Goal: Feedback & Contribution: Leave review/rating

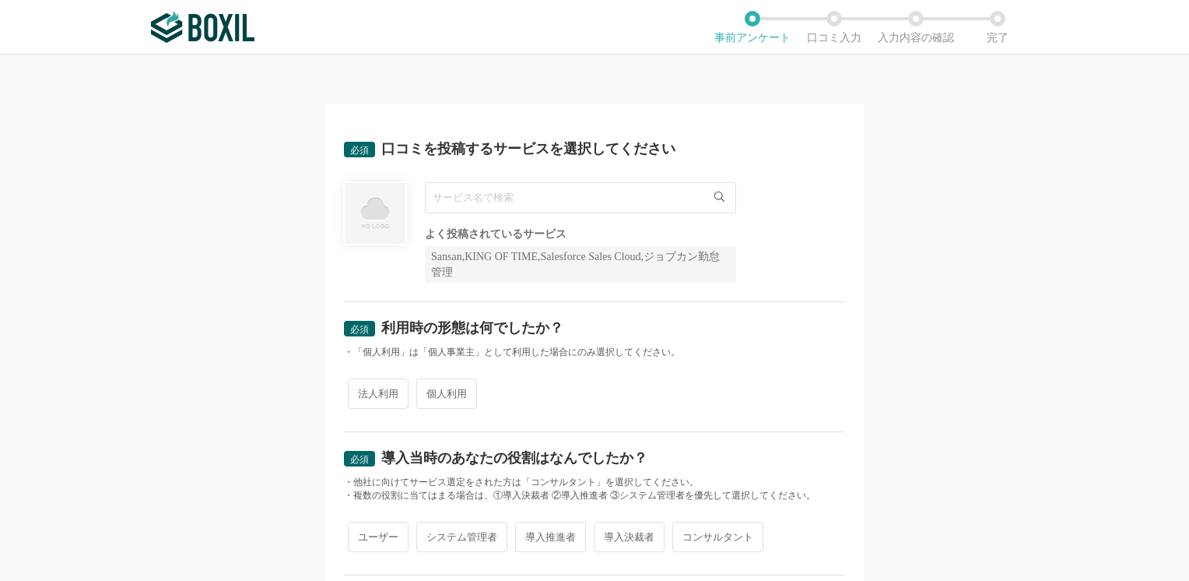
click at [492, 198] on input "text" at bounding box center [580, 197] width 311 height 31
type input "ｓ"
click at [483, 231] on span "Smart BTM" at bounding box center [465, 230] width 48 height 10
type input "Smart BTM"
click at [374, 397] on span "法人利用" at bounding box center [378, 393] width 61 height 30
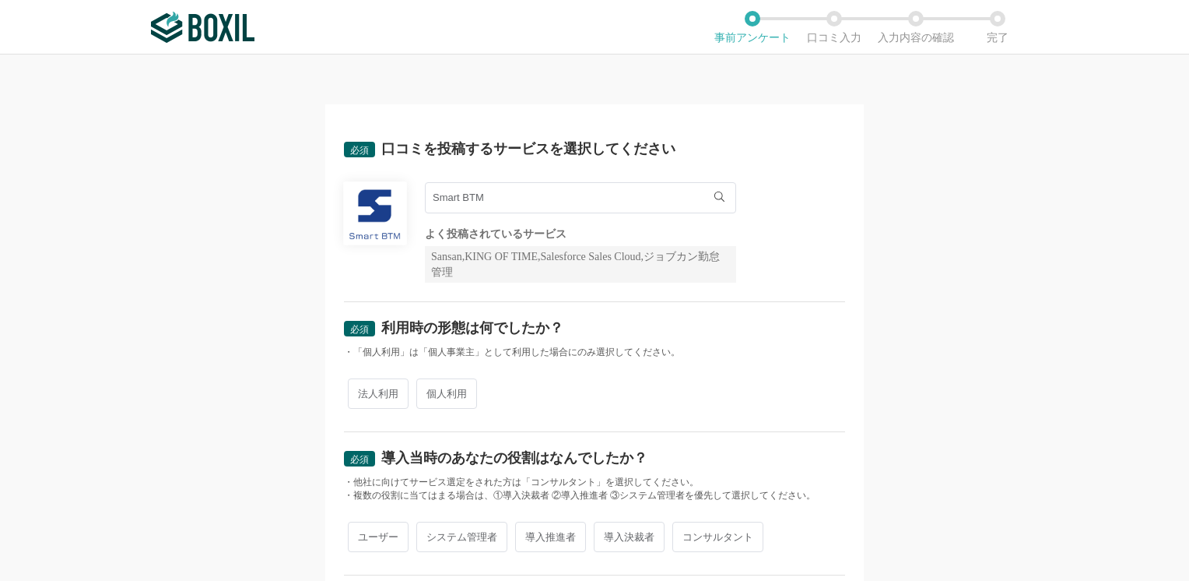
click at [362, 391] on input "法人利用" at bounding box center [357, 386] width 10 height 10
radio input "true"
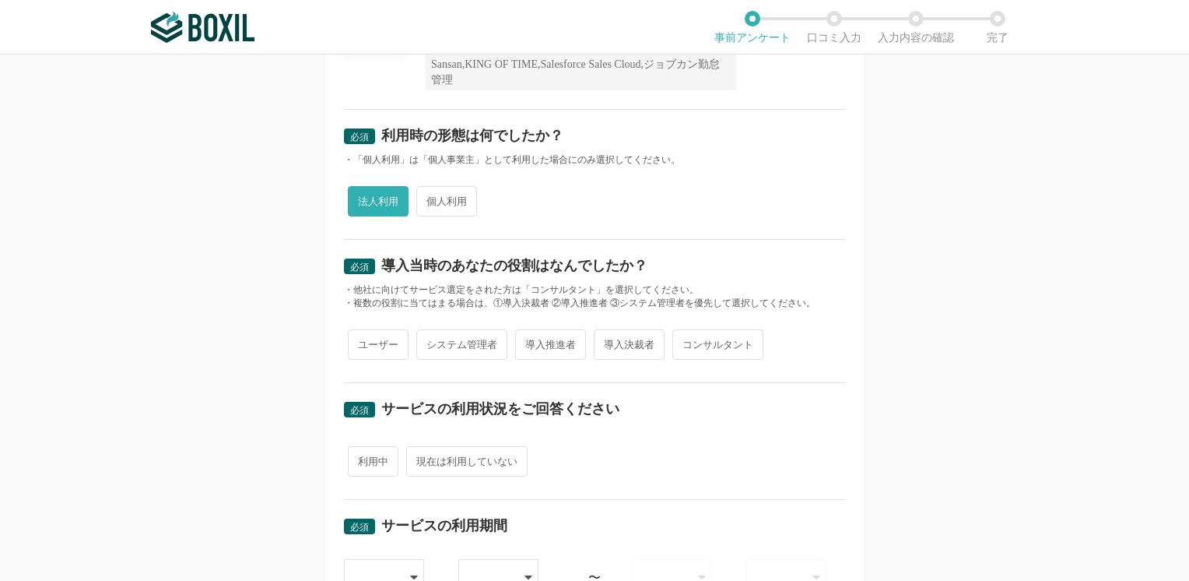
scroll to position [234, 0]
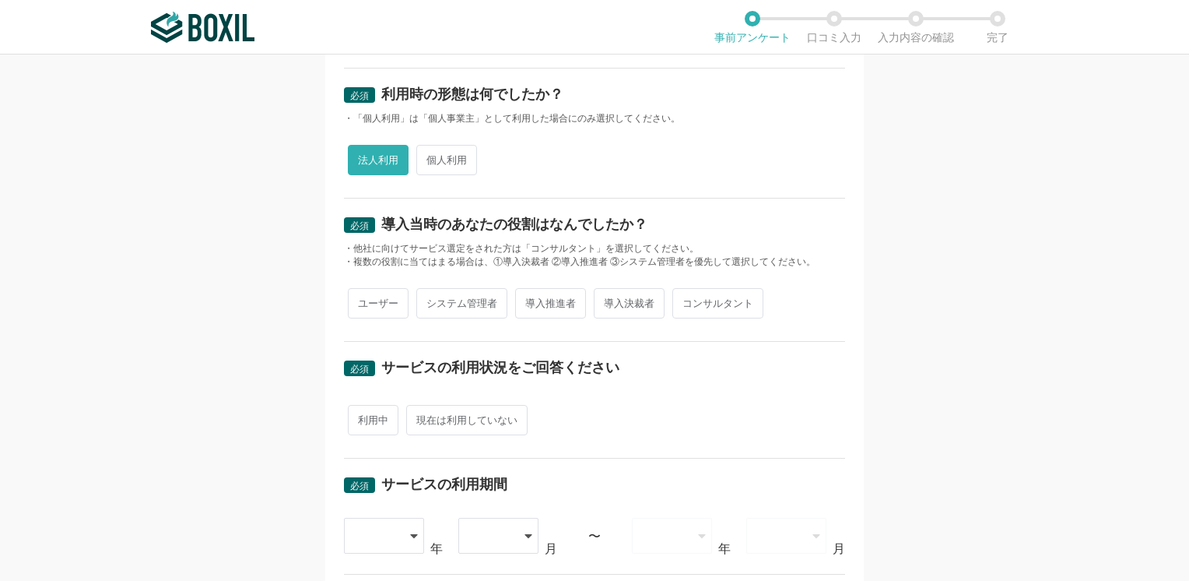
click at [371, 294] on span "ユーザー" at bounding box center [378, 303] width 61 height 30
click at [362, 294] on input "ユーザー" at bounding box center [357, 295] width 10 height 10
radio input "true"
click at [360, 414] on span "利用中" at bounding box center [373, 420] width 51 height 30
click at [360, 414] on input "利用中" at bounding box center [357, 412] width 10 height 10
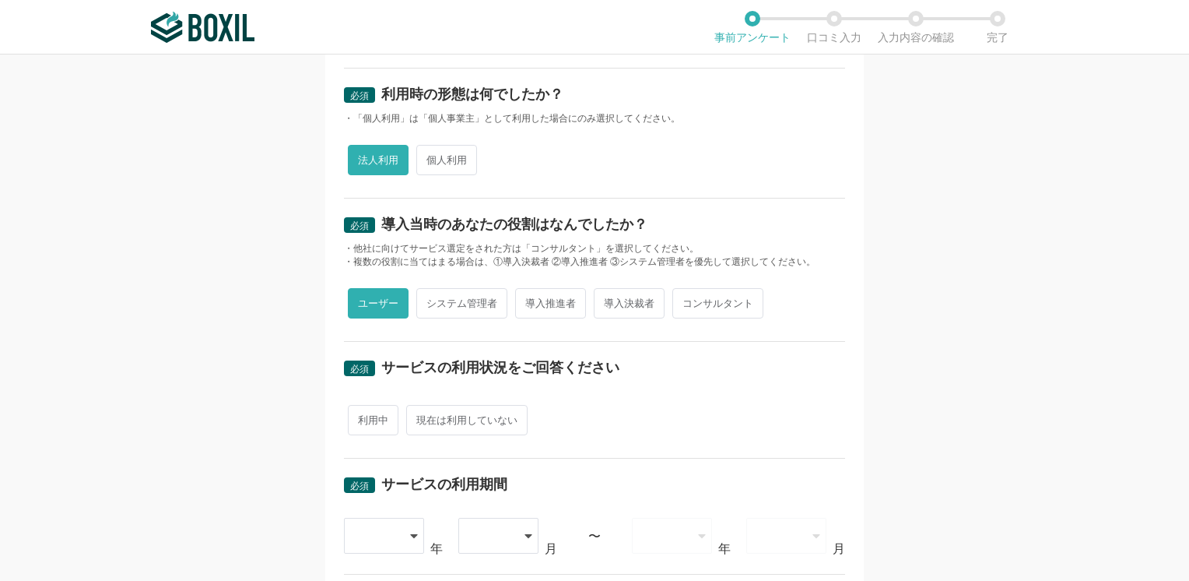
radio input "true"
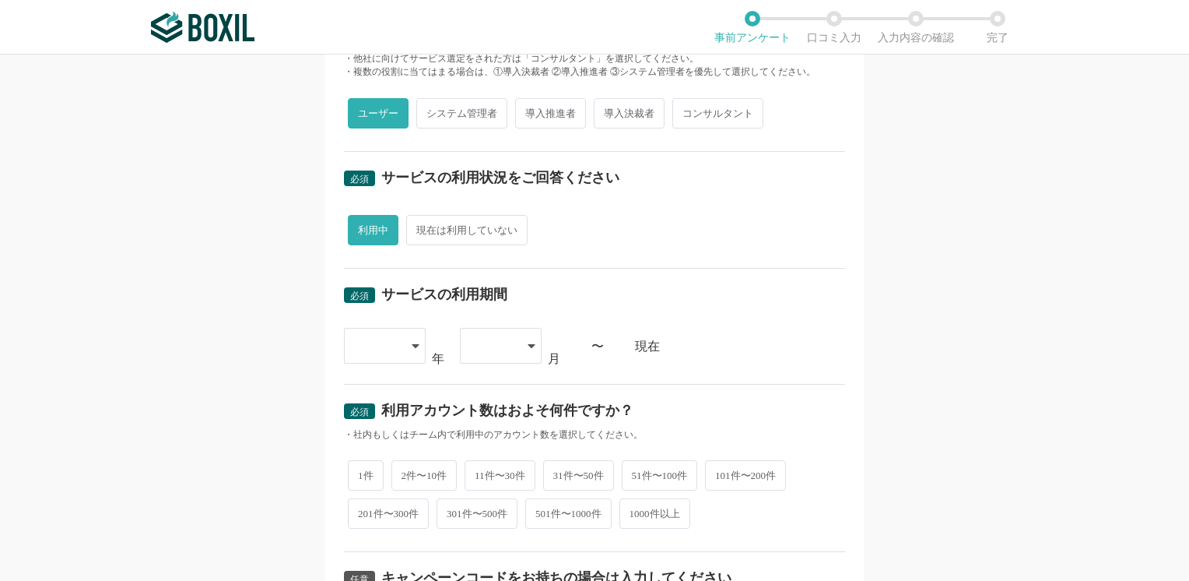
scroll to position [389, 0]
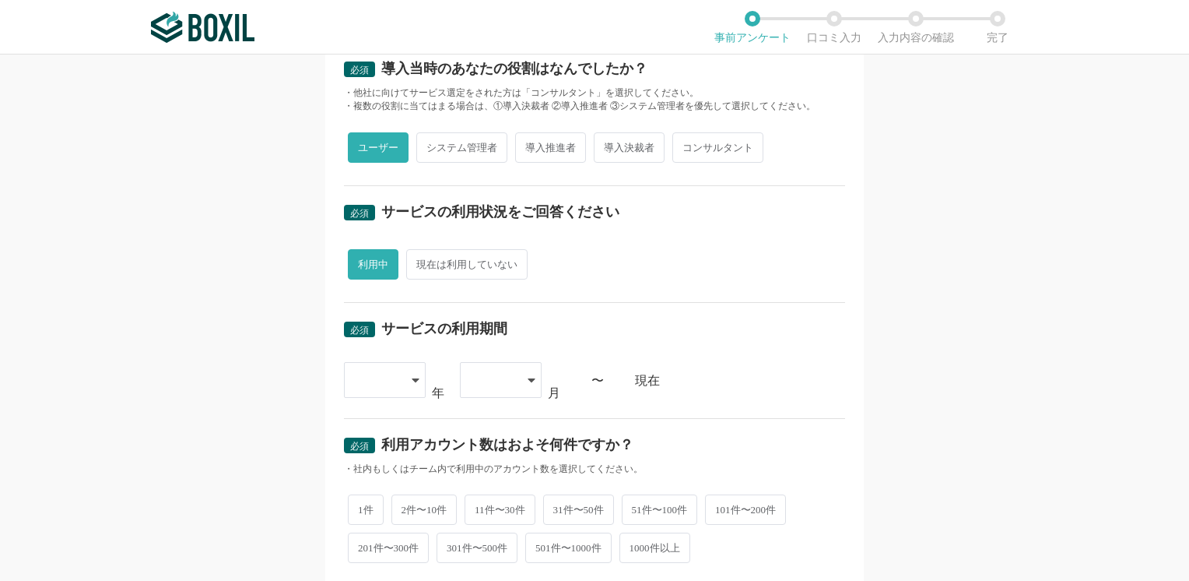
click at [417, 504] on span "2件〜10件" at bounding box center [425, 509] width 66 height 30
click at [406, 504] on input "2件〜10件" at bounding box center [400, 502] width 10 height 10
radio input "true"
click at [399, 385] on div at bounding box center [385, 380] width 82 height 36
click at [412, 381] on icon at bounding box center [416, 380] width 8 height 12
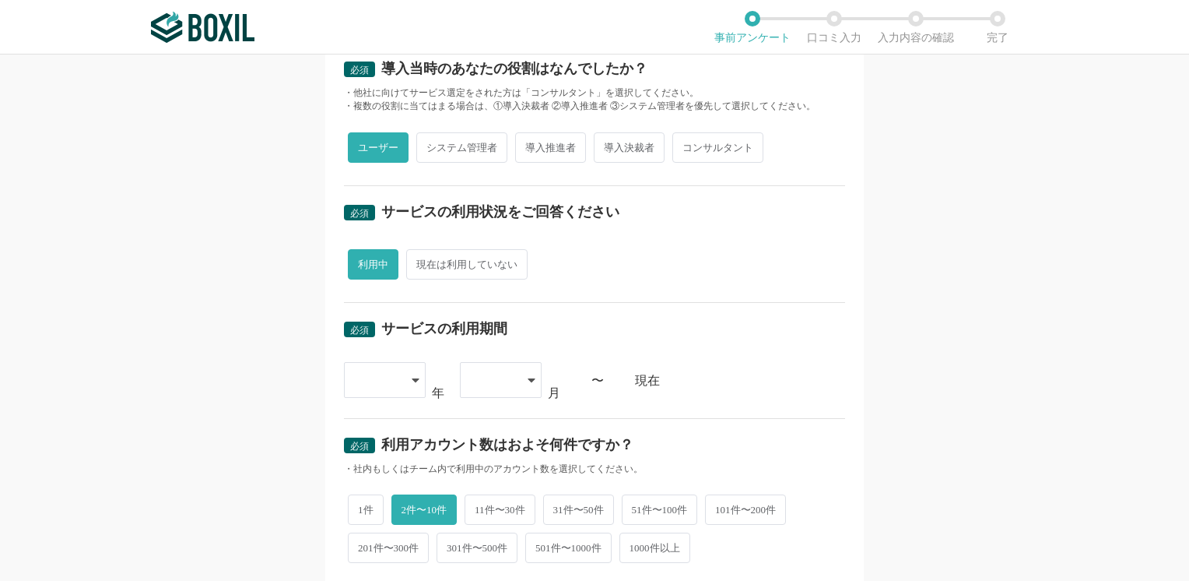
click at [414, 381] on div at bounding box center [385, 380] width 82 height 36
click at [380, 506] on li "2022" at bounding box center [385, 508] width 82 height 37
click at [517, 378] on div at bounding box center [501, 380] width 82 height 36
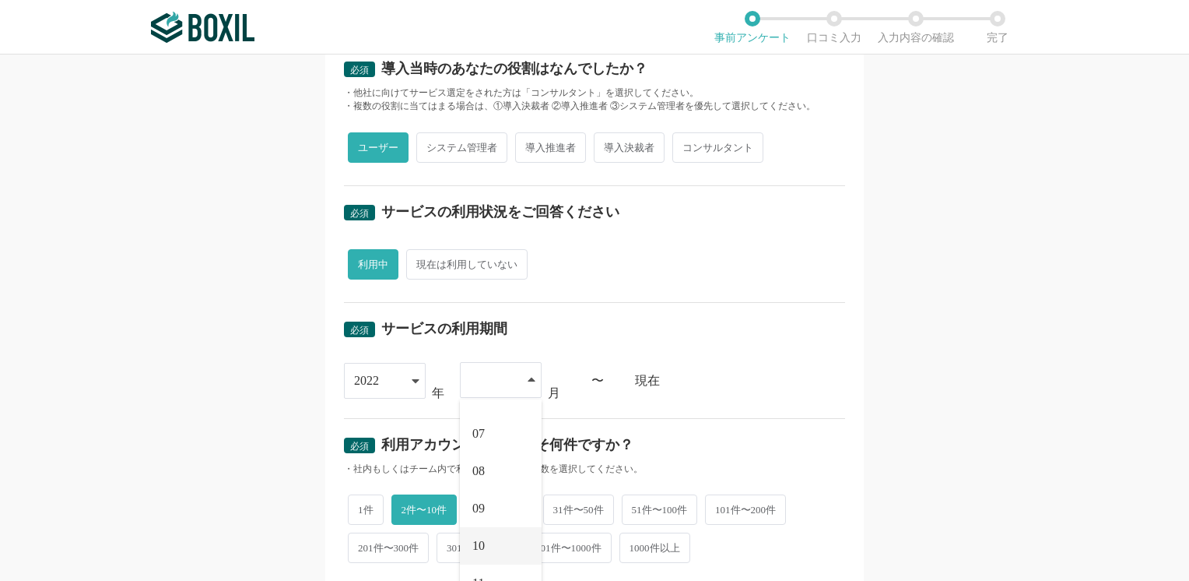
click at [496, 543] on li "10" at bounding box center [501, 545] width 82 height 37
click at [750, 385] on div "[DATE] [DATE] [DATE] [DATE] [DATE] [DATE] [DATE] [DATE] [DATE] [DATE] [DATE] [D…" at bounding box center [594, 380] width 501 height 36
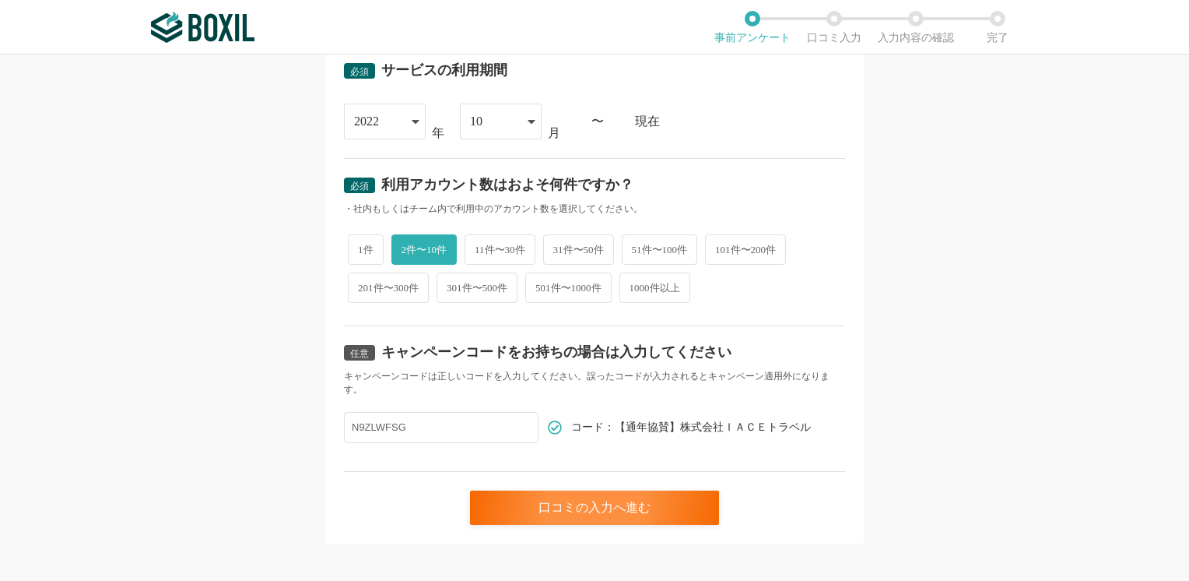
scroll to position [656, 0]
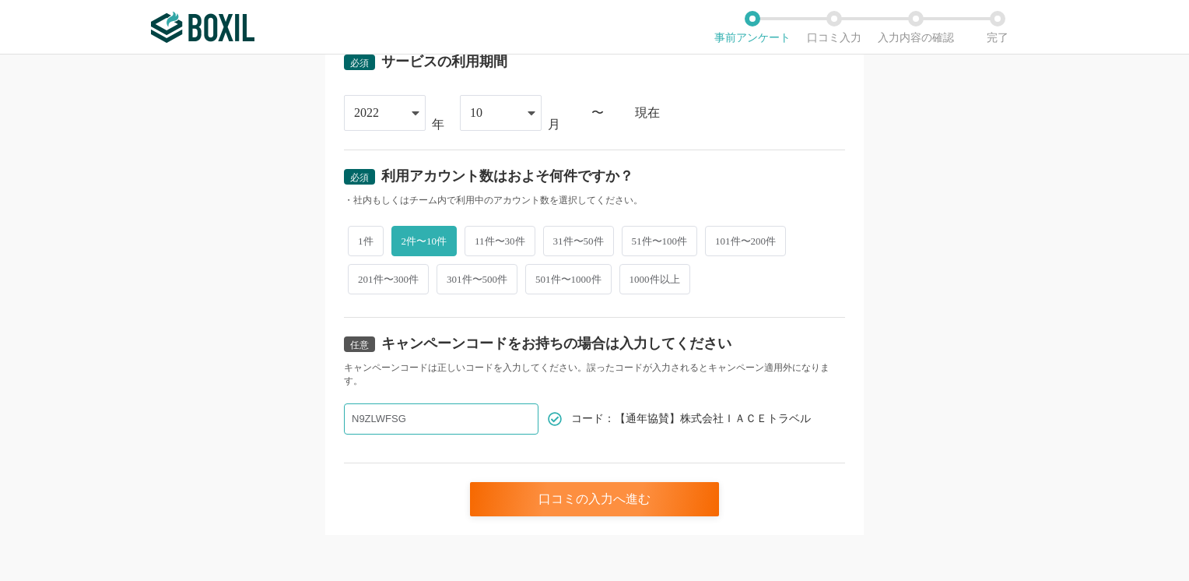
click at [465, 415] on input "N9ZLWFSG" at bounding box center [441, 418] width 195 height 31
drag, startPoint x: 464, startPoint y: 415, endPoint x: 380, endPoint y: 413, distance: 84.1
click at [380, 413] on input "N9ZLWFSG" at bounding box center [441, 418] width 195 height 31
click at [615, 496] on div "口コミの入力へ進む" at bounding box center [594, 499] width 249 height 34
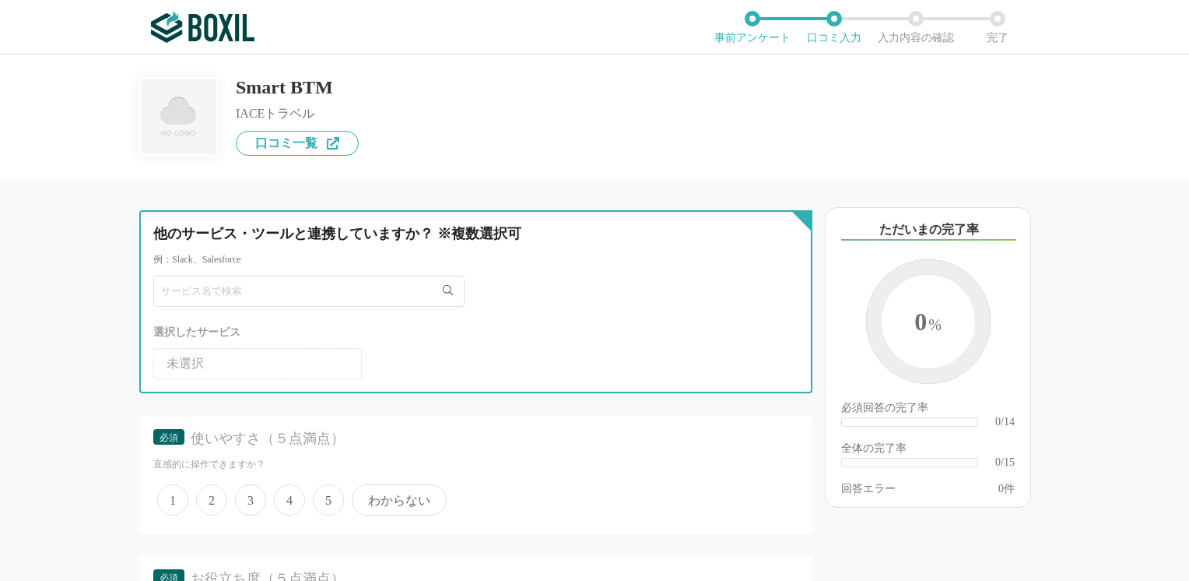
click at [279, 295] on input "text" at bounding box center [308, 291] width 311 height 31
type input "smart BTM"
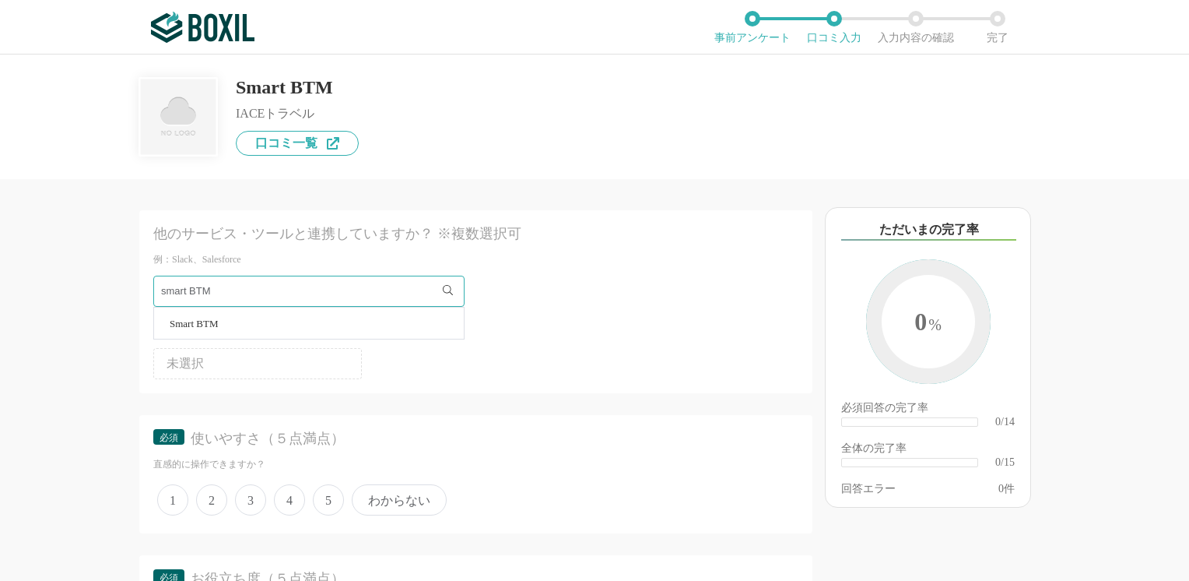
click at [228, 319] on li "Smart BTM" at bounding box center [309, 322] width 310 height 31
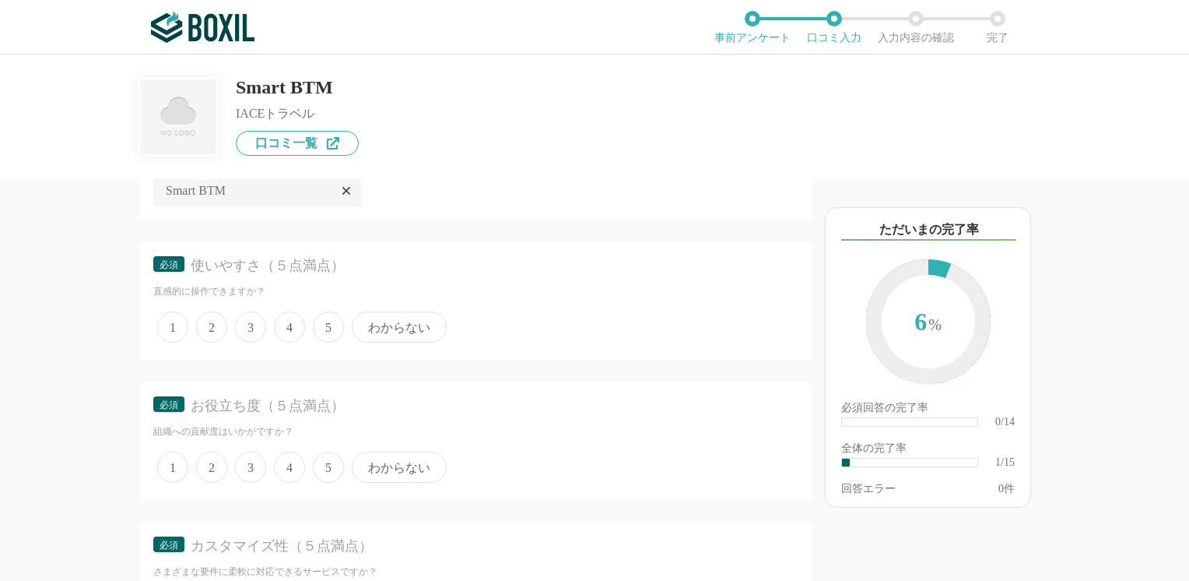
scroll to position [234, 0]
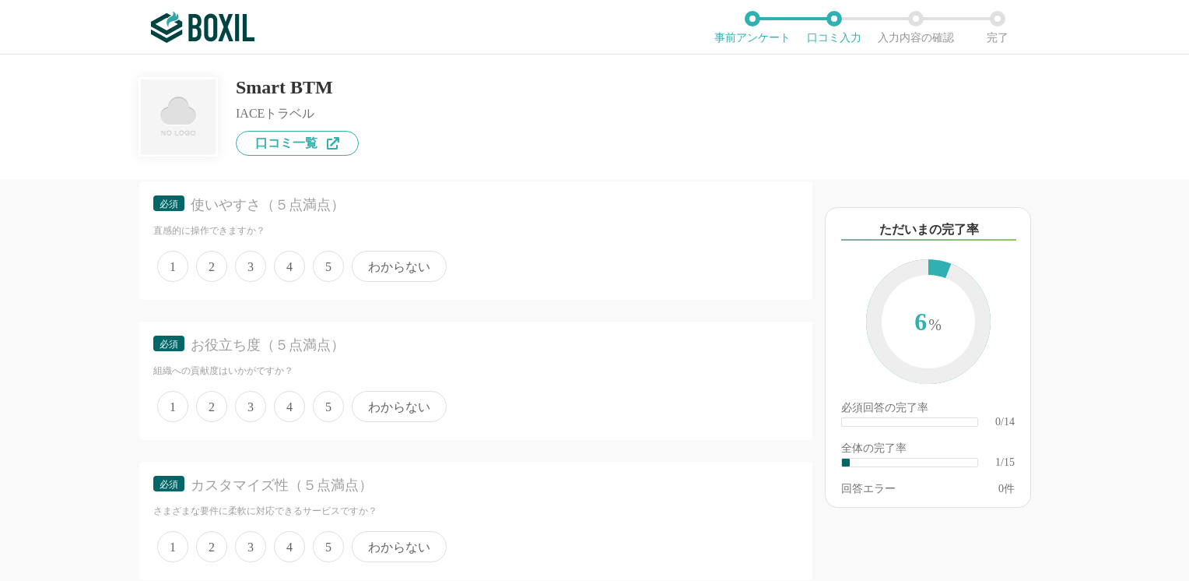
click at [287, 266] on span "4" at bounding box center [289, 266] width 31 height 31
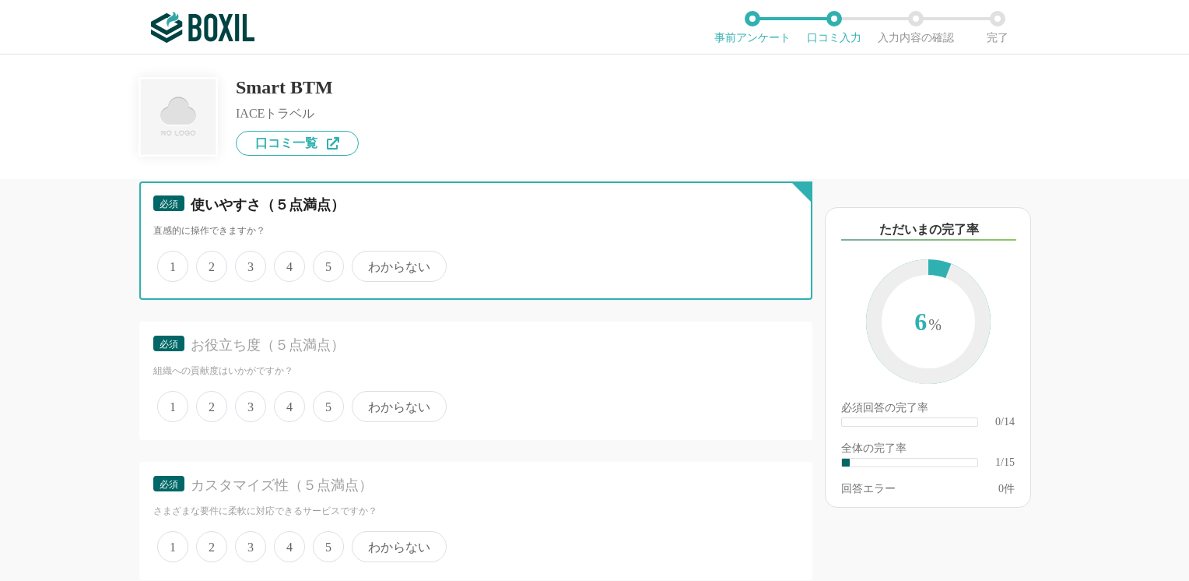
click at [287, 263] on input "4" at bounding box center [283, 258] width 10 height 10
radio input "true"
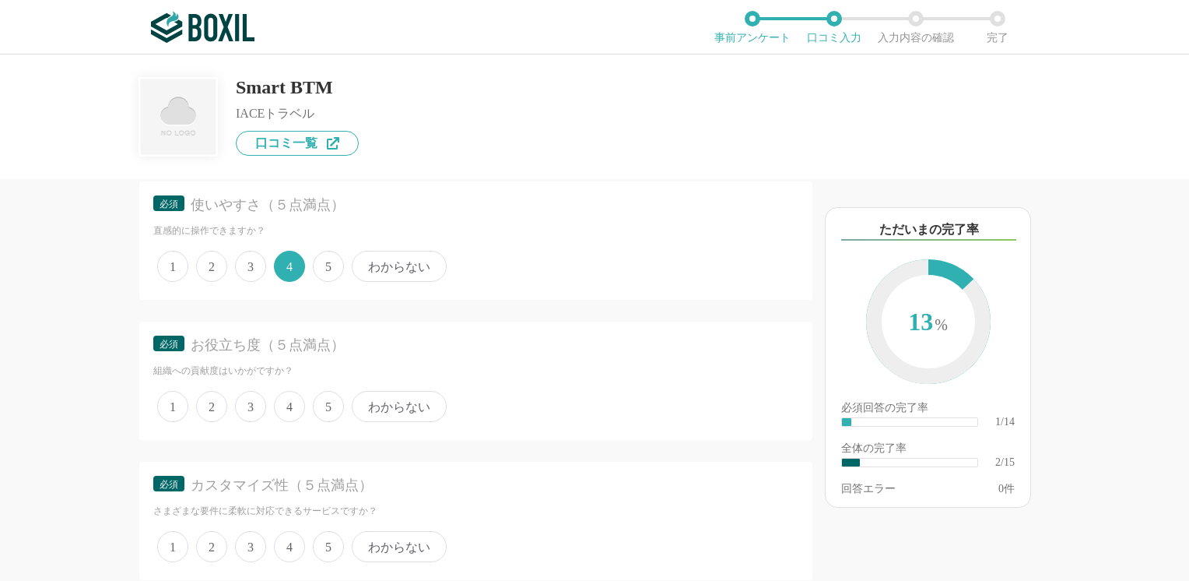
click at [290, 403] on span "4" at bounding box center [289, 406] width 31 height 31
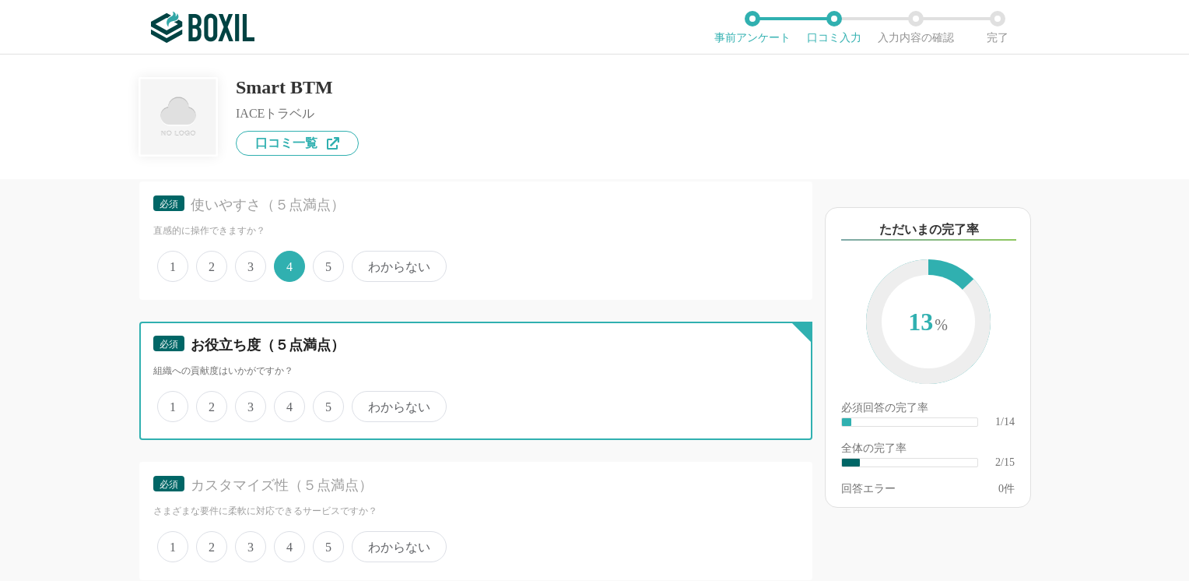
click at [288, 403] on input "4" at bounding box center [283, 398] width 10 height 10
radio input "true"
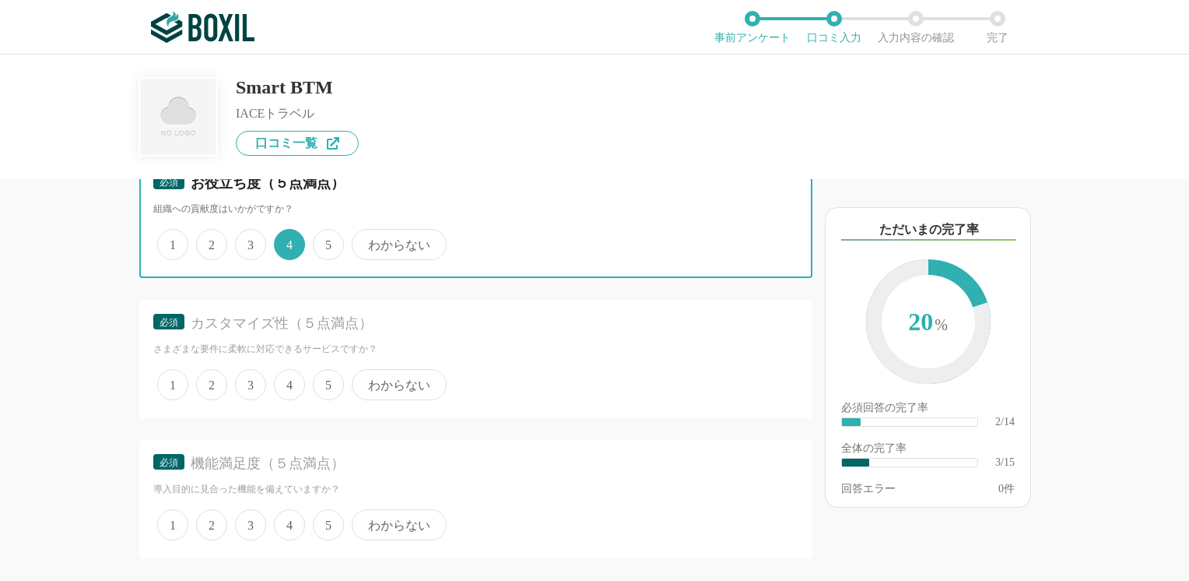
scroll to position [467, 0]
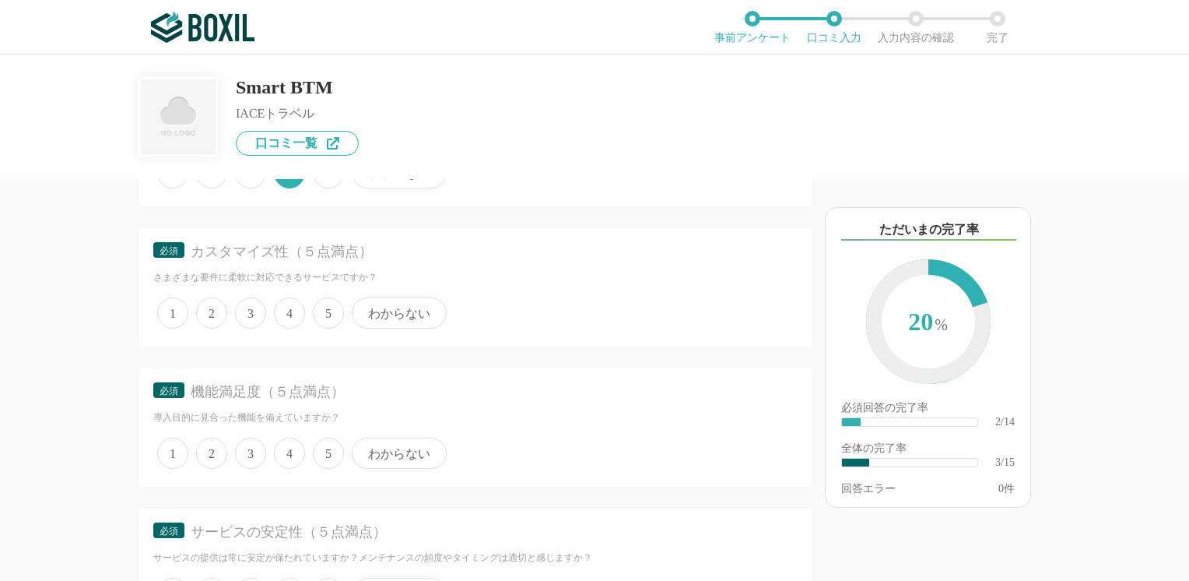
click at [288, 314] on span "4" at bounding box center [289, 312] width 31 height 31
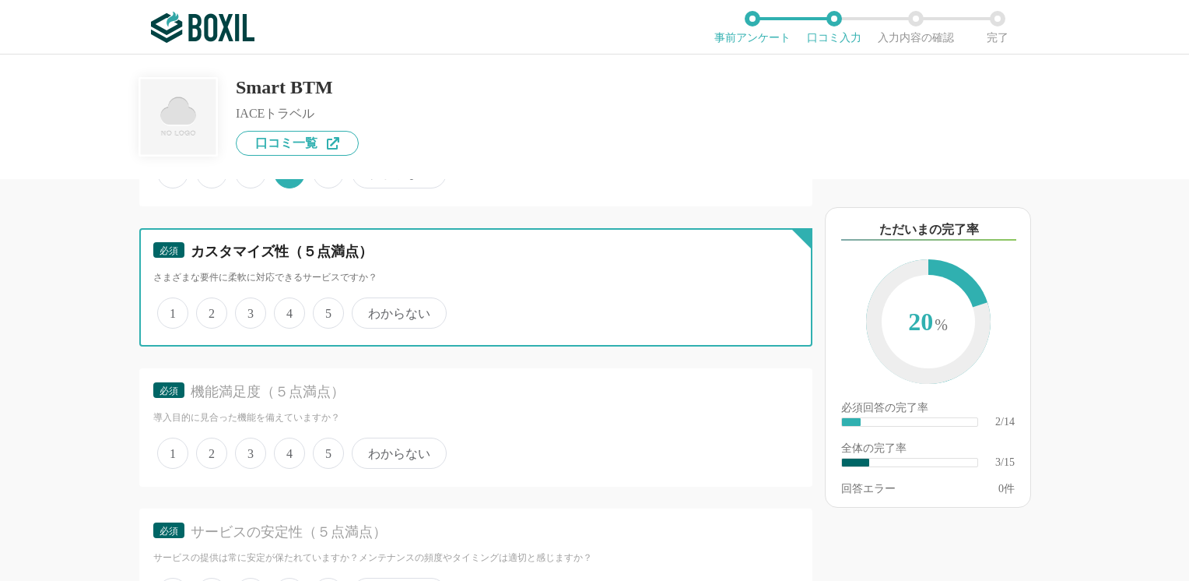
click at [288, 310] on input "4" at bounding box center [283, 305] width 10 height 10
radio input "true"
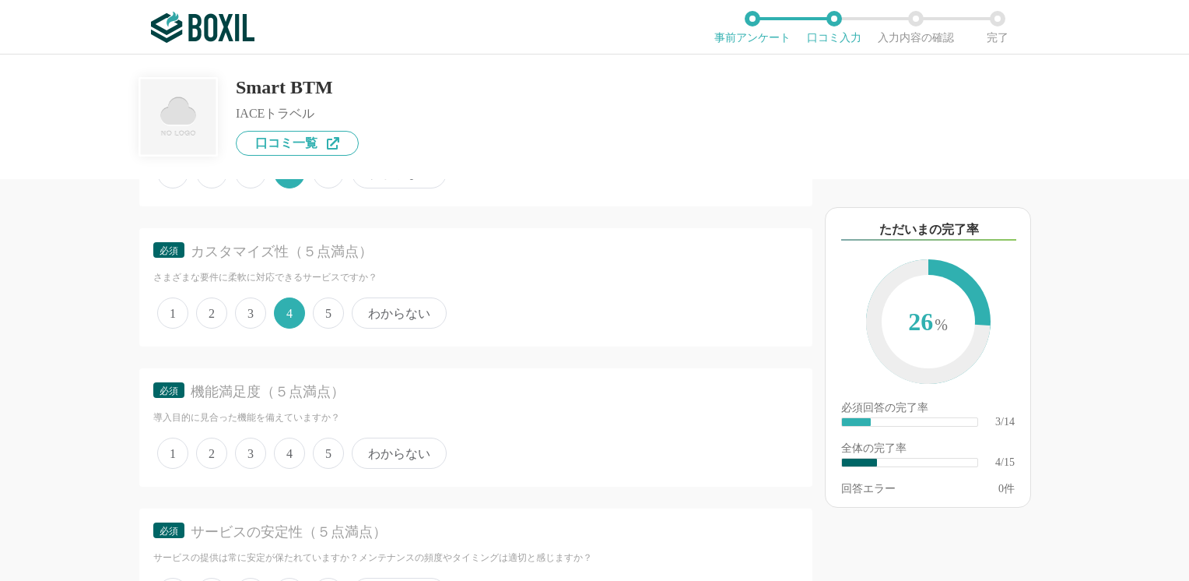
click at [288, 449] on span "4" at bounding box center [289, 452] width 31 height 31
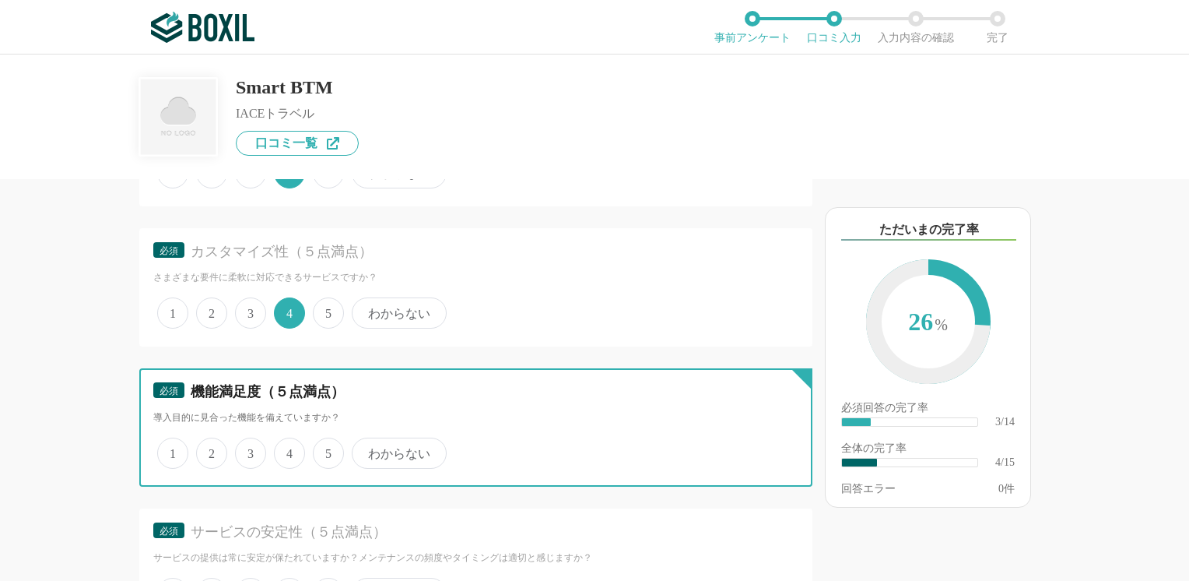
click at [288, 449] on input "4" at bounding box center [283, 445] width 10 height 10
radio input "true"
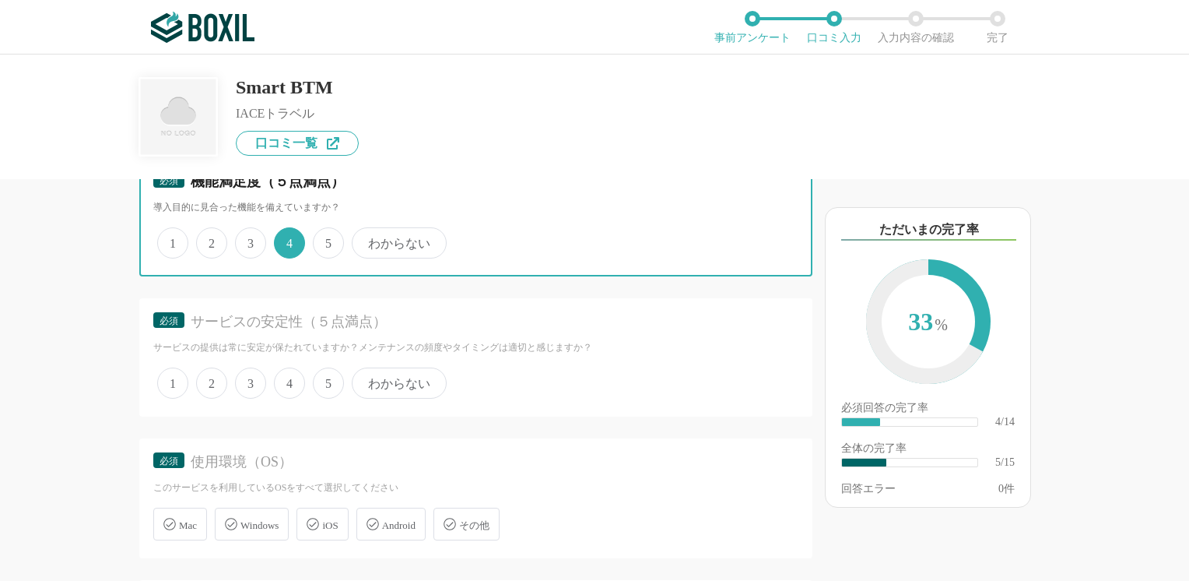
scroll to position [701, 0]
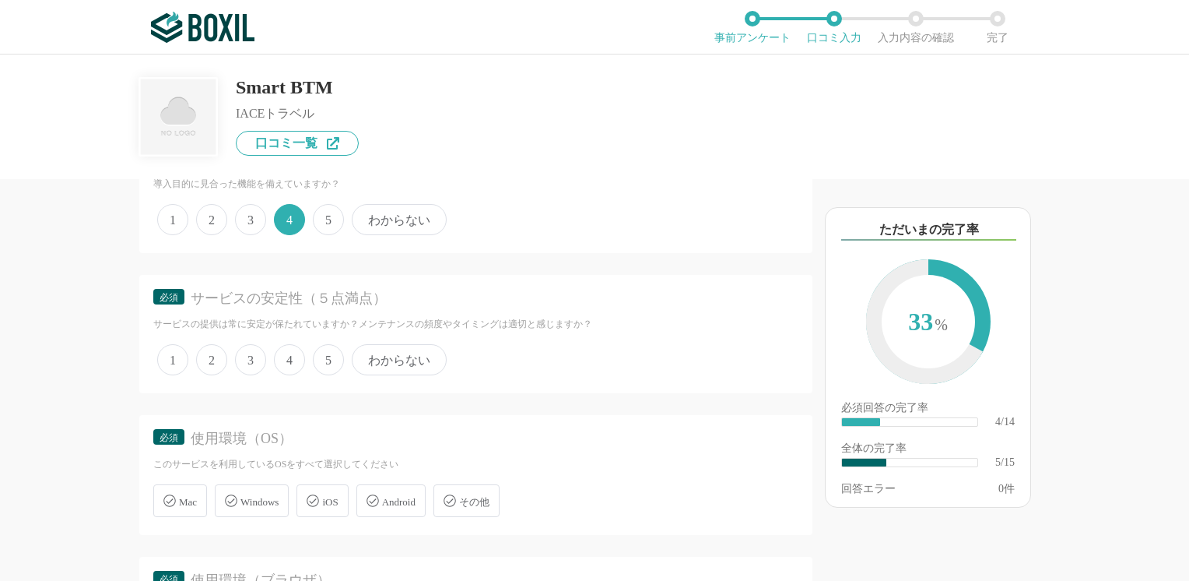
click at [325, 357] on span "5" at bounding box center [328, 359] width 31 height 31
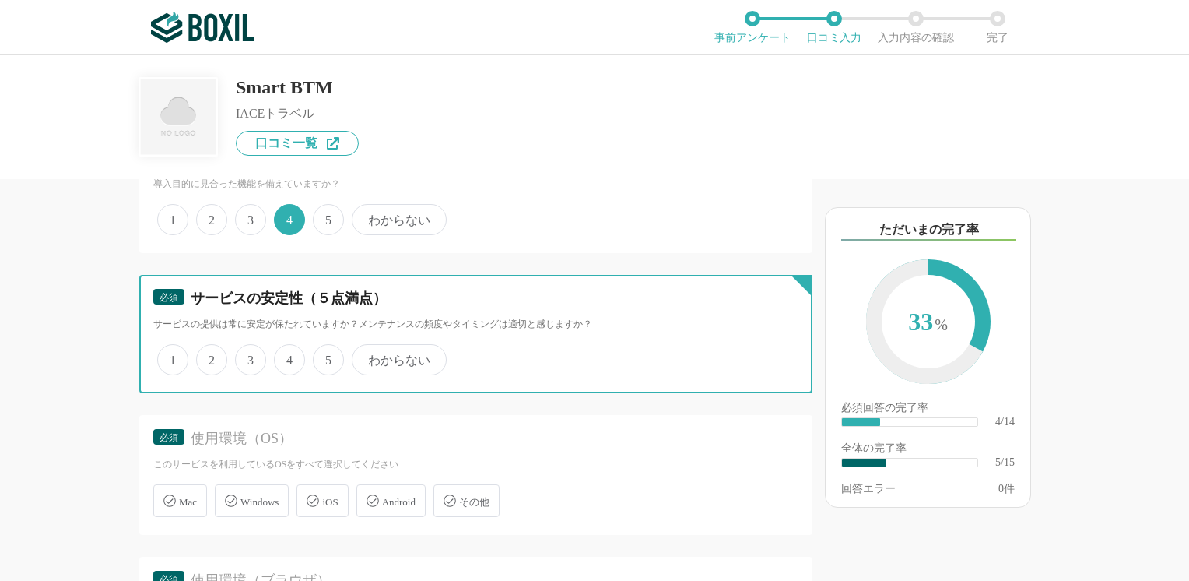
click at [325, 357] on input "5" at bounding box center [322, 351] width 10 height 10
radio input "true"
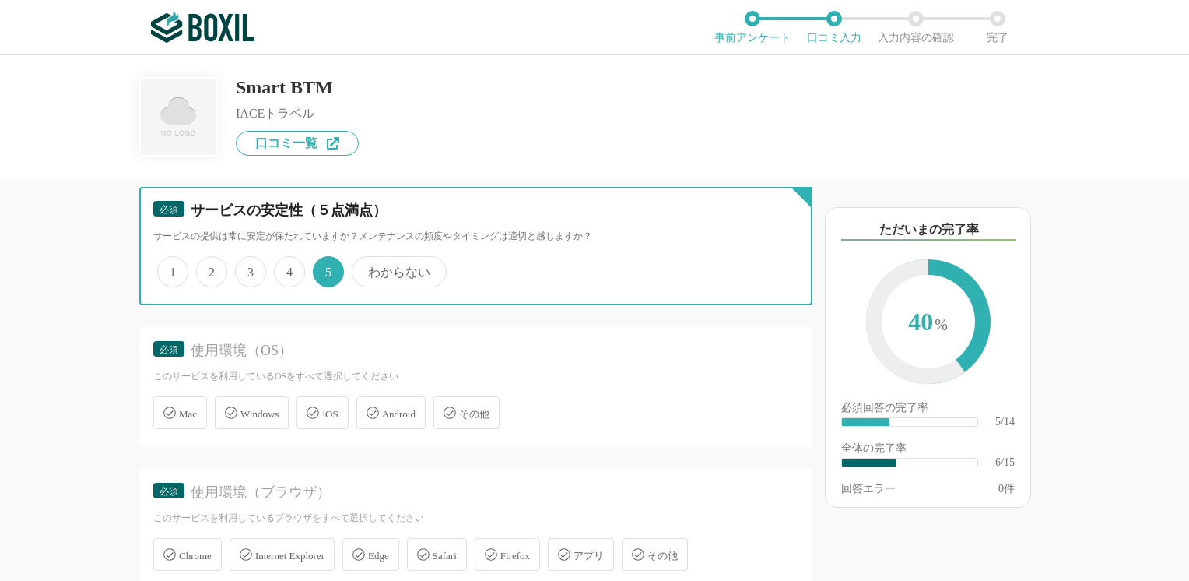
scroll to position [856, 0]
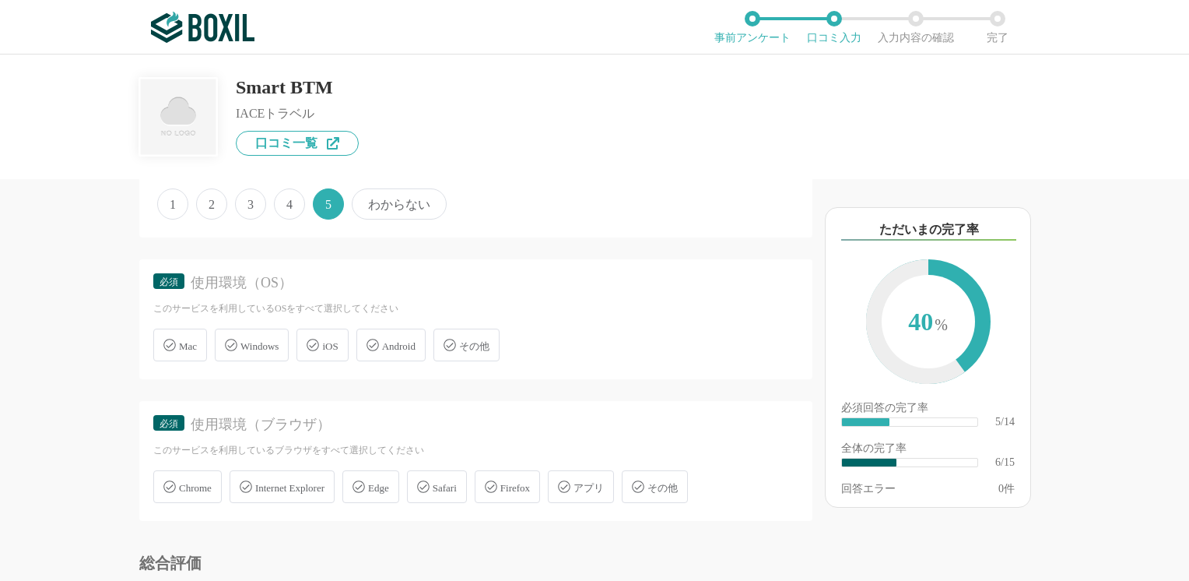
click at [233, 339] on icon at bounding box center [231, 345] width 12 height 12
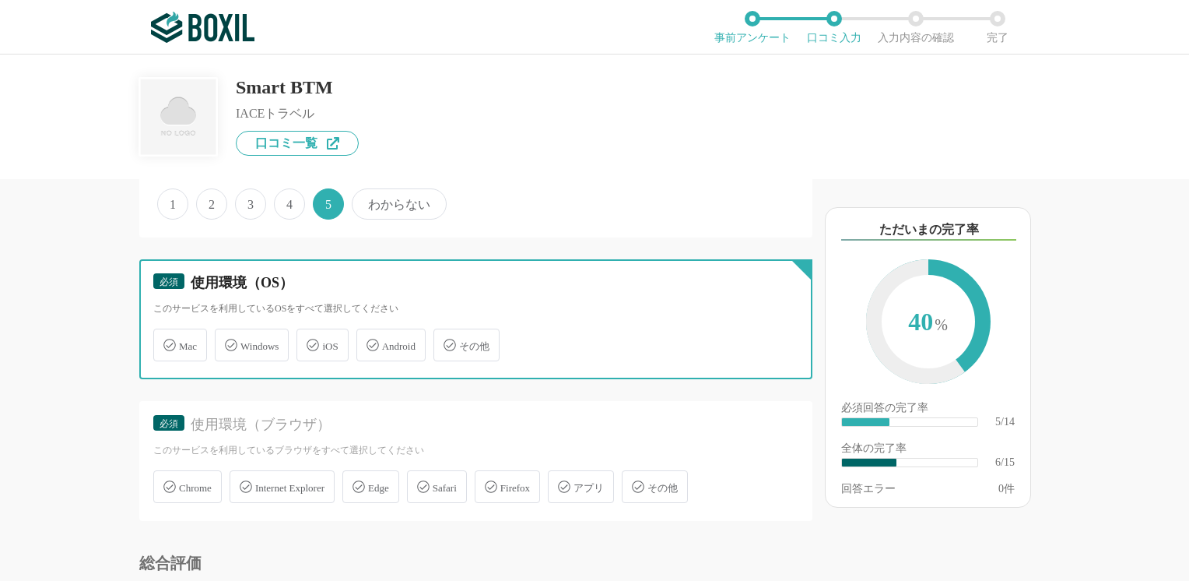
click at [228, 338] on input "Windows" at bounding box center [223, 336] width 10 height 10
checkbox input "true"
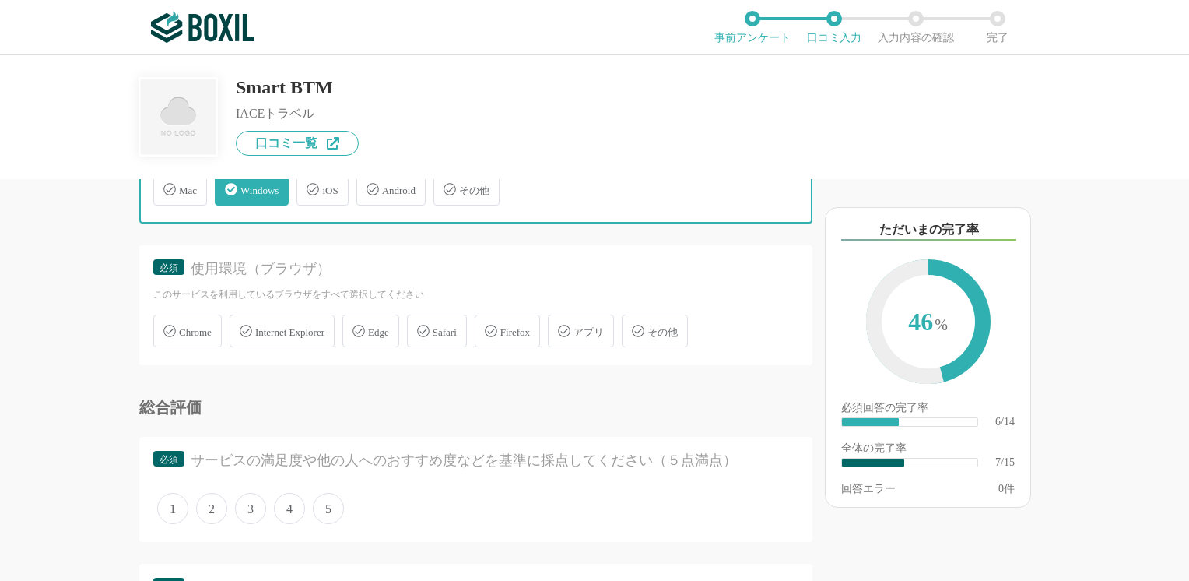
scroll to position [934, 0]
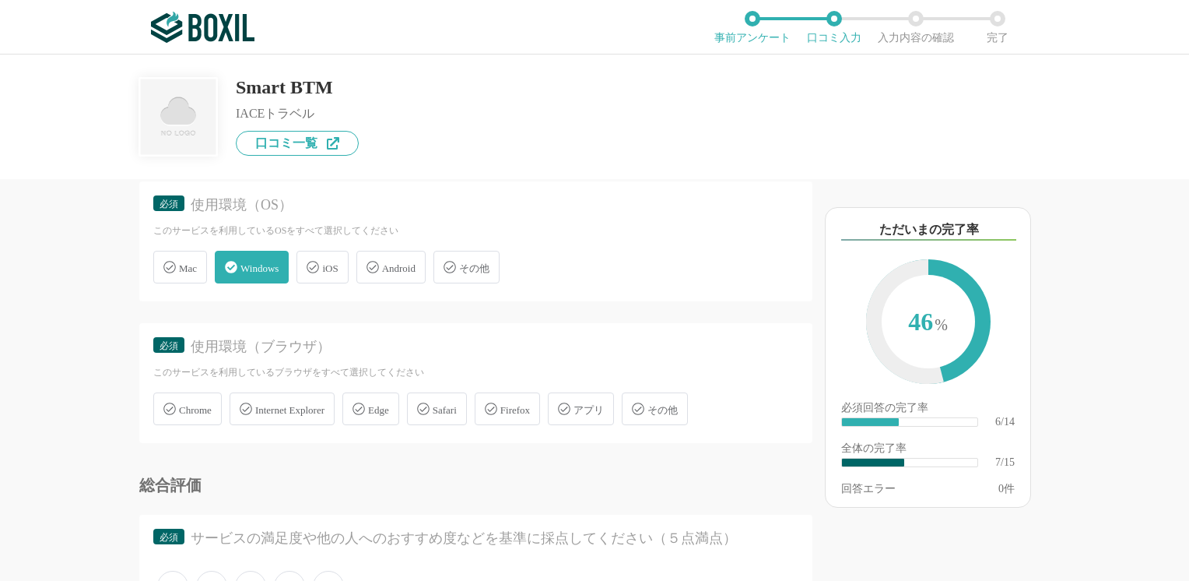
click at [249, 402] on icon at bounding box center [246, 408] width 12 height 12
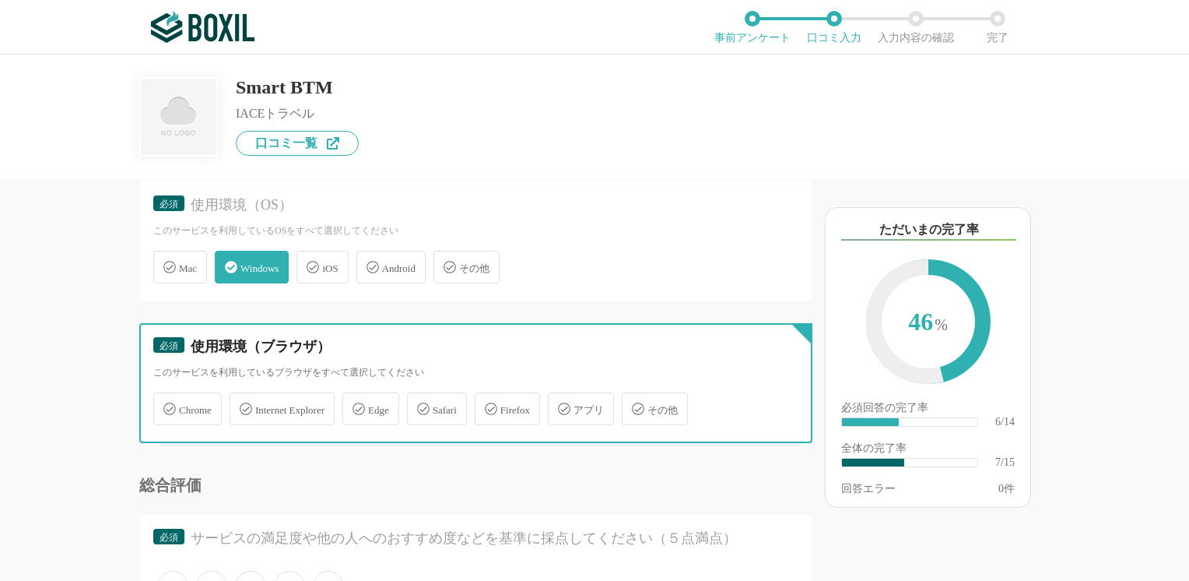
click at [243, 402] on input "Internet Explorer" at bounding box center [238, 400] width 10 height 10
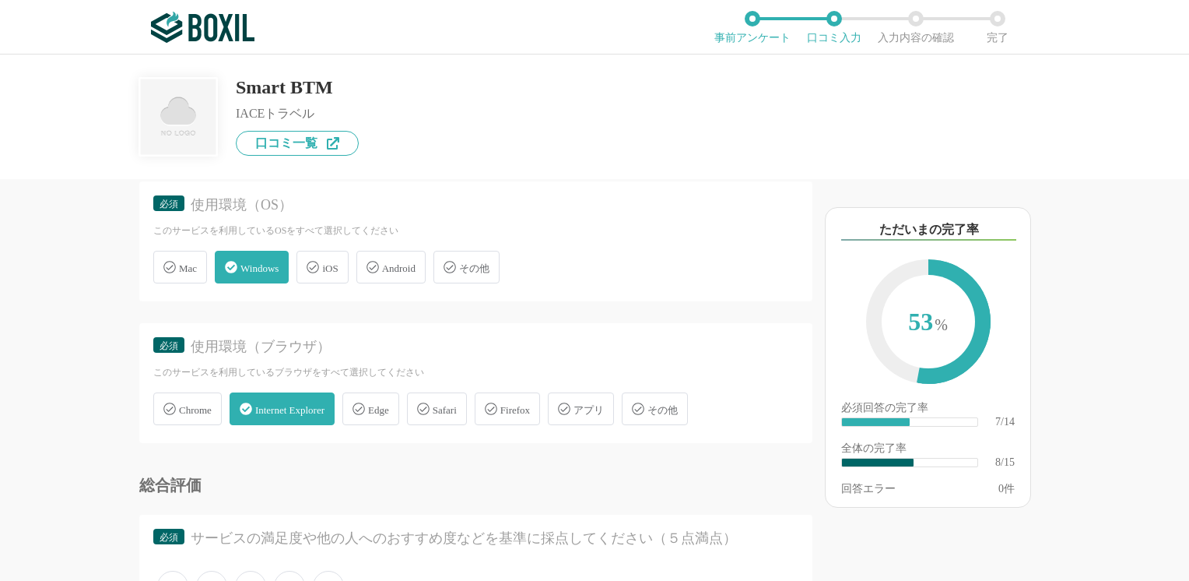
click at [249, 402] on icon at bounding box center [246, 408] width 12 height 12
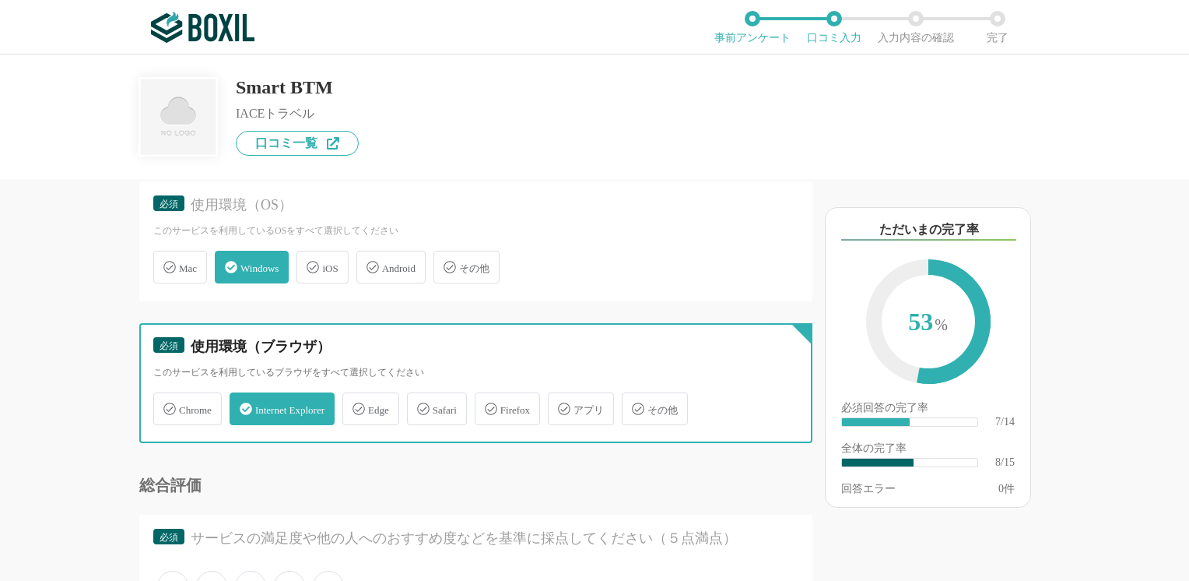
click at [243, 402] on input "Internet Explorer" at bounding box center [238, 400] width 10 height 10
checkbox input "false"
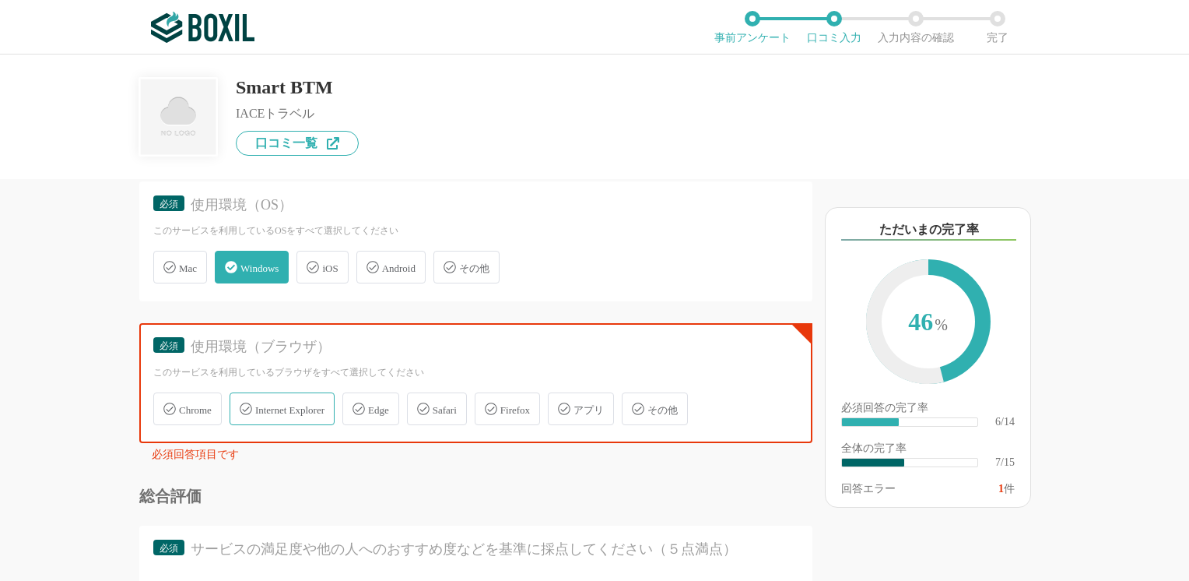
click at [167, 405] on icon at bounding box center [169, 408] width 12 height 12
click at [167, 405] on input "Chrome" at bounding box center [161, 400] width 10 height 10
checkbox input "true"
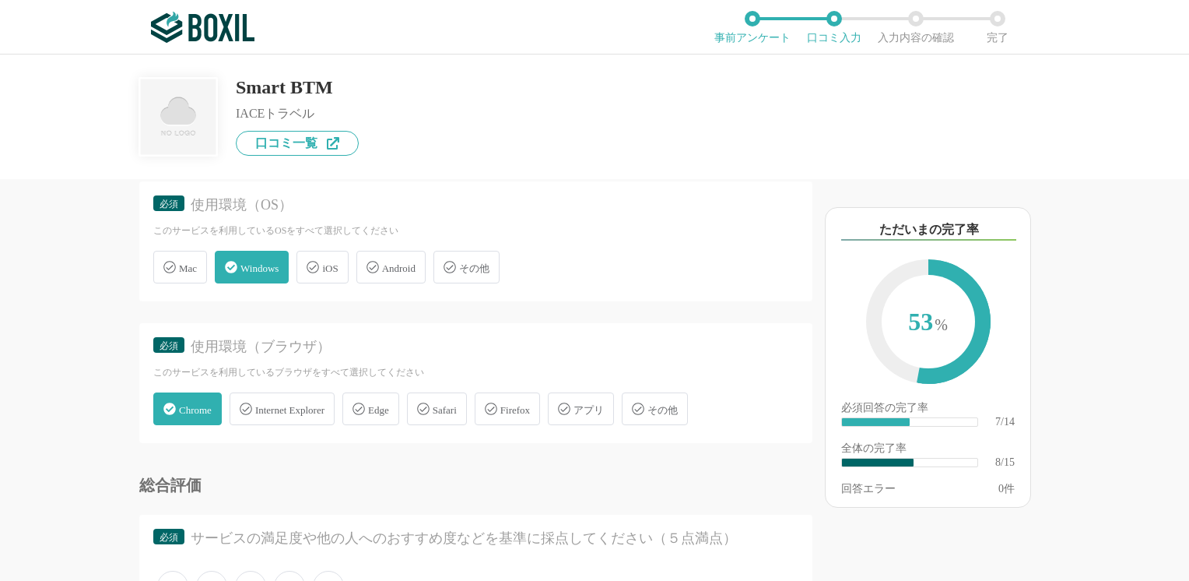
click at [365, 402] on icon at bounding box center [359, 408] width 12 height 12
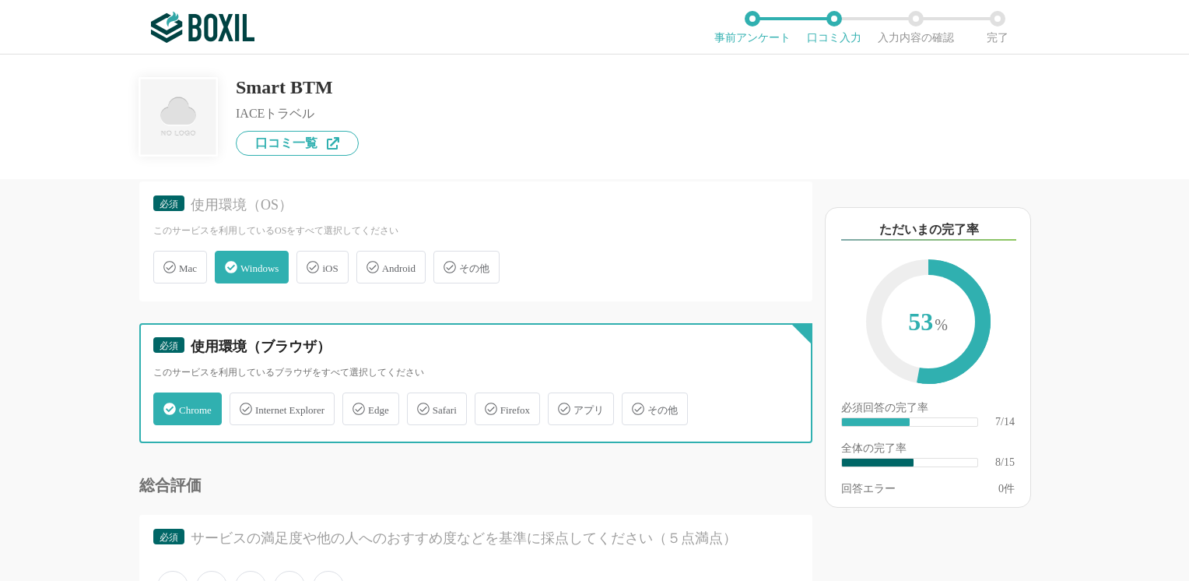
click at [356, 402] on input "Edge" at bounding box center [351, 400] width 10 height 10
checkbox input "true"
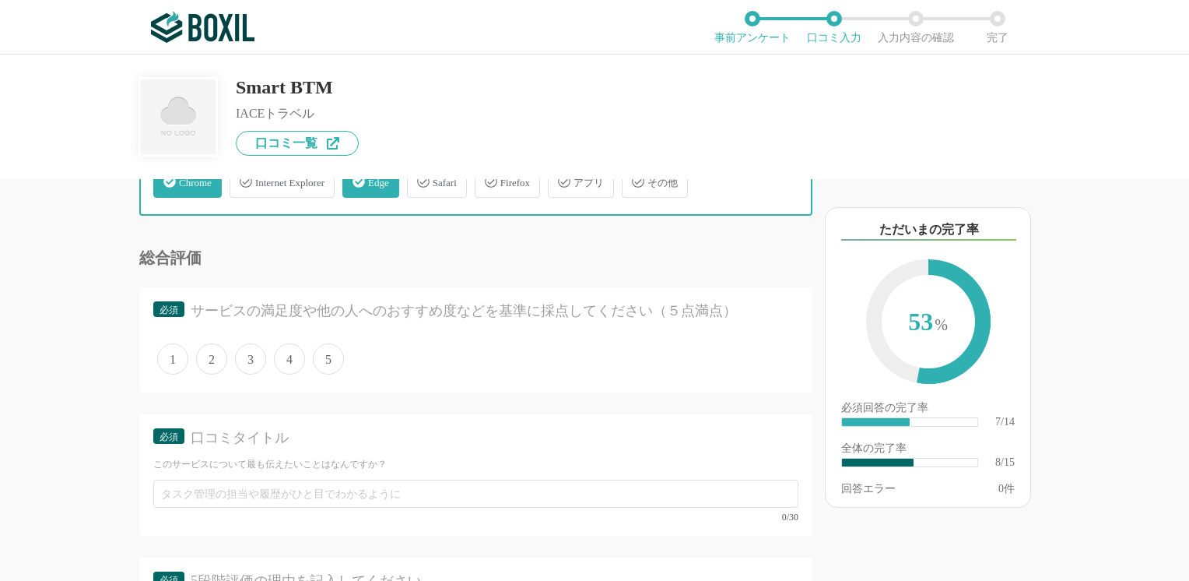
scroll to position [1168, 0]
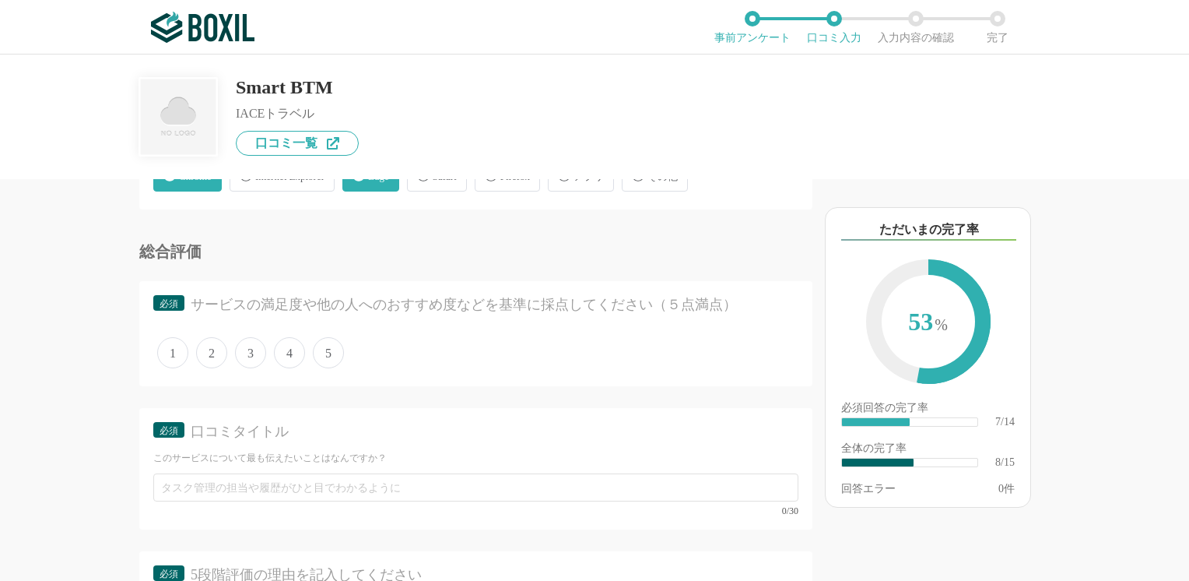
click at [290, 347] on span "4" at bounding box center [289, 352] width 31 height 31
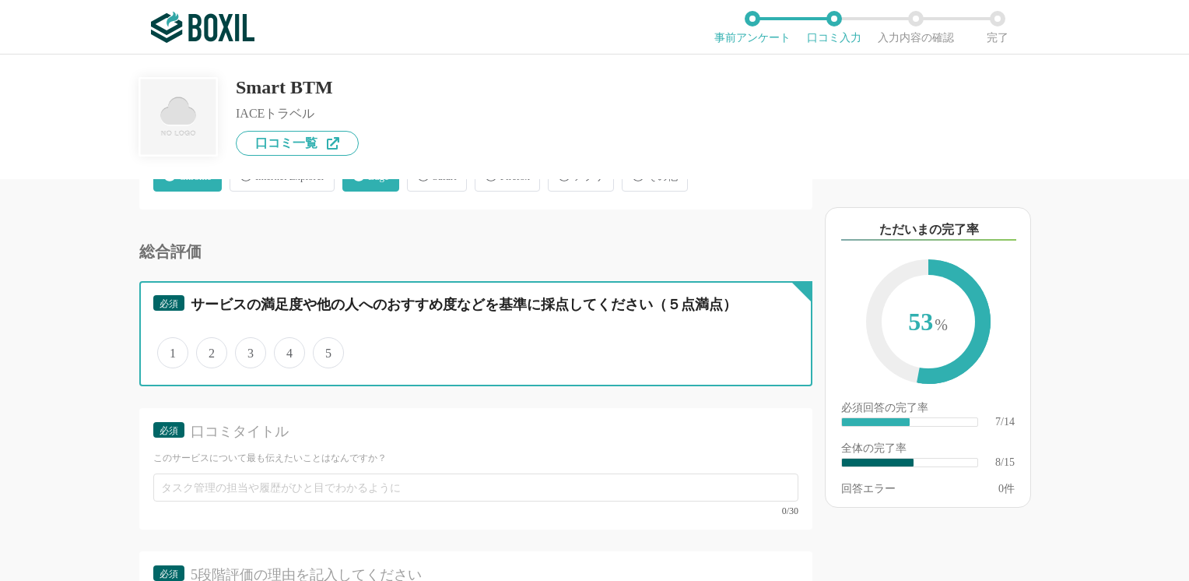
click at [288, 347] on input "4" at bounding box center [283, 344] width 10 height 10
radio input "true"
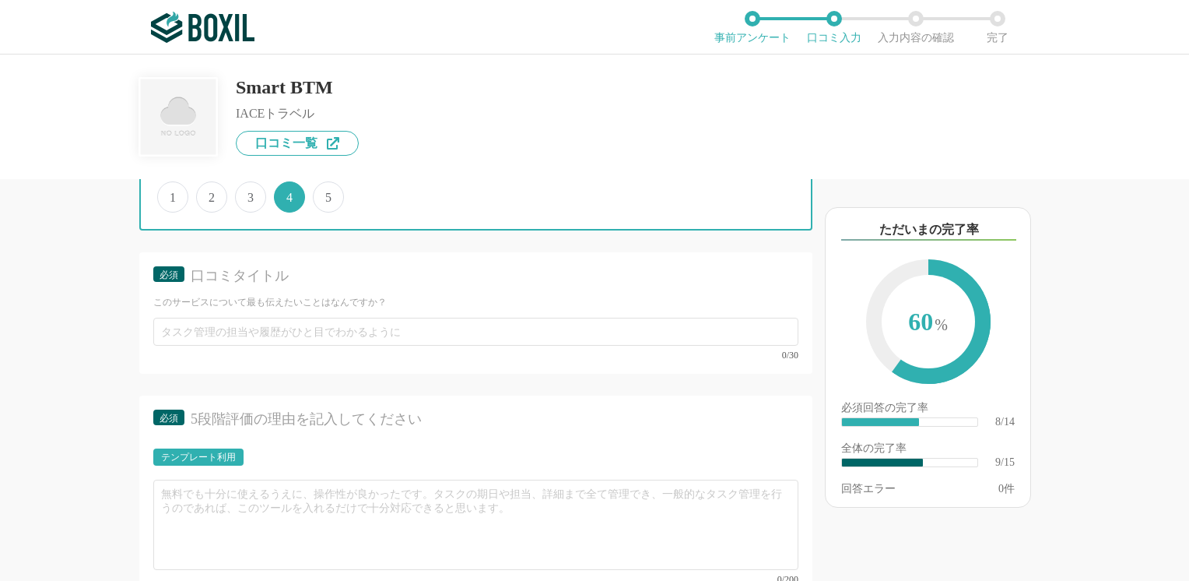
scroll to position [1401, 0]
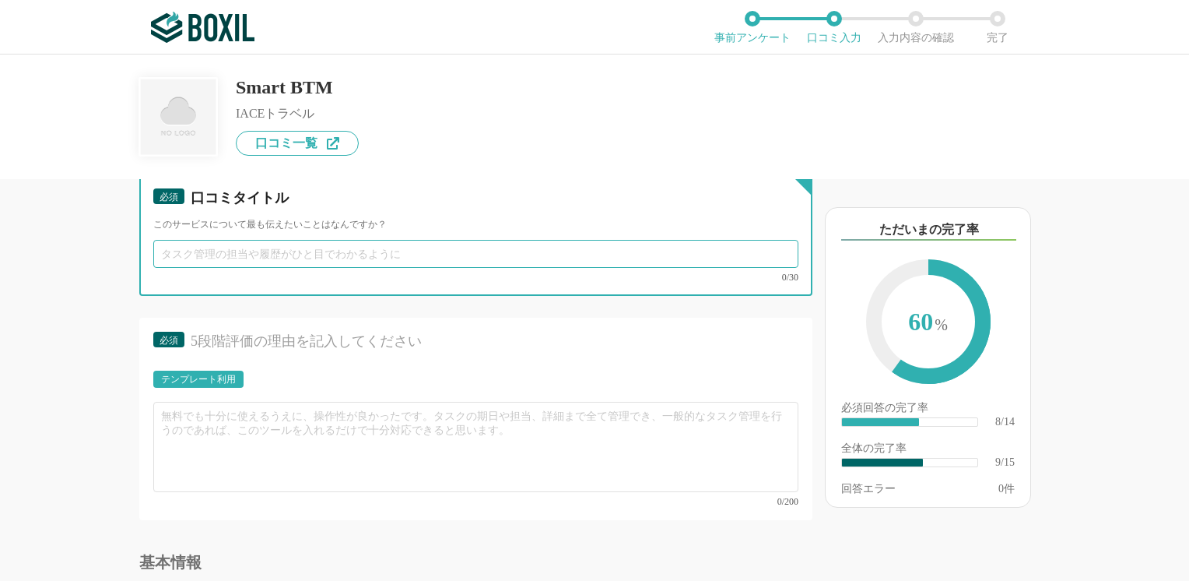
click at [343, 255] on input "text" at bounding box center [475, 254] width 645 height 28
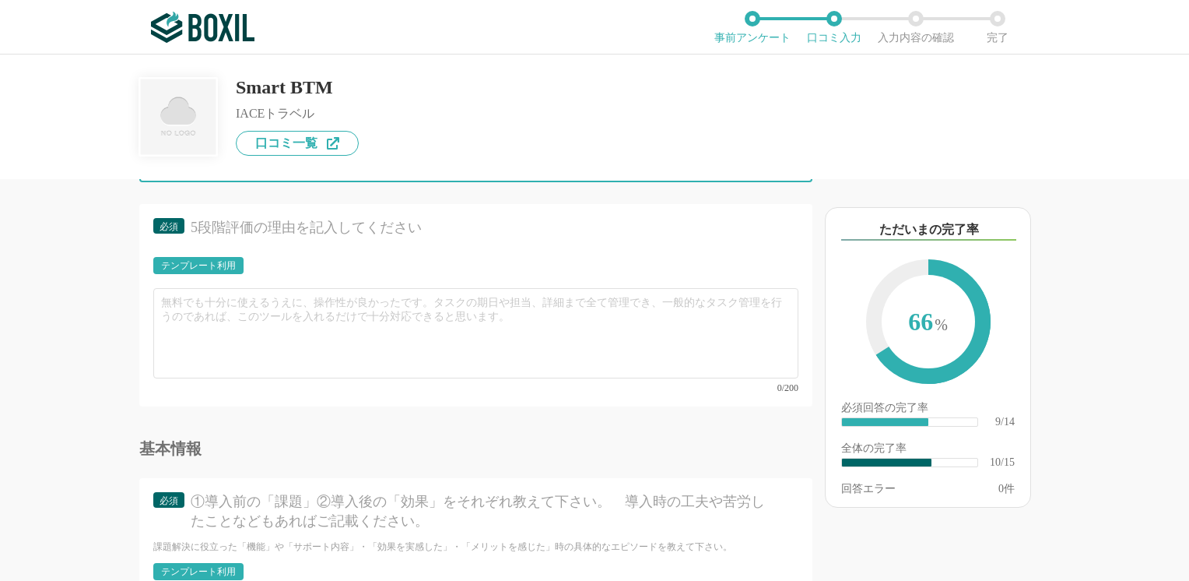
scroll to position [1479, 0]
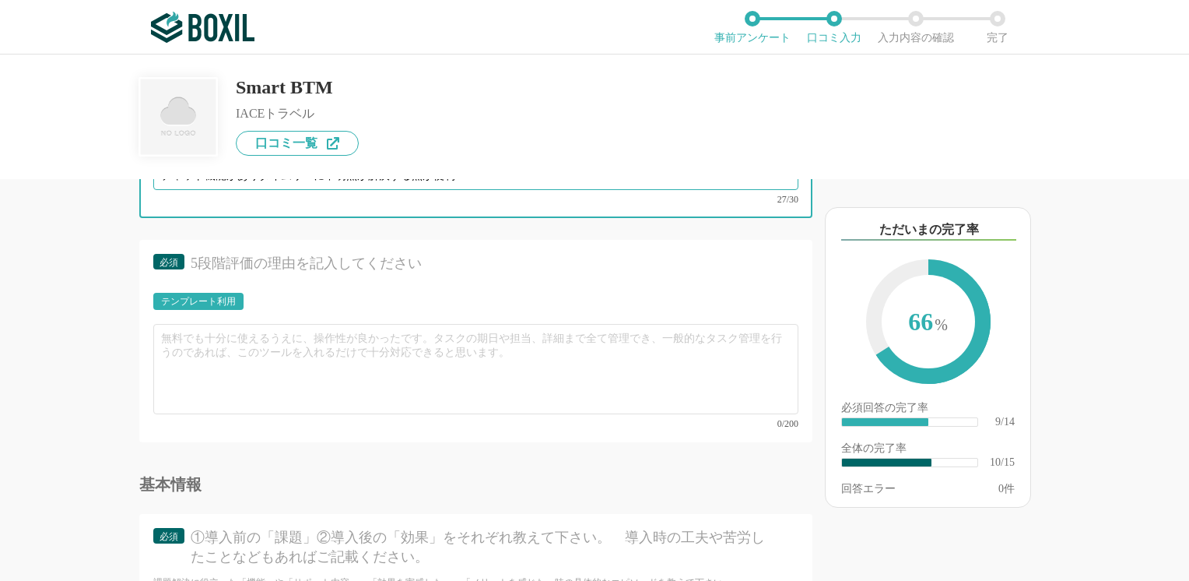
type input "チャット機能がありタイムリーに不明点が解決する点が便利"
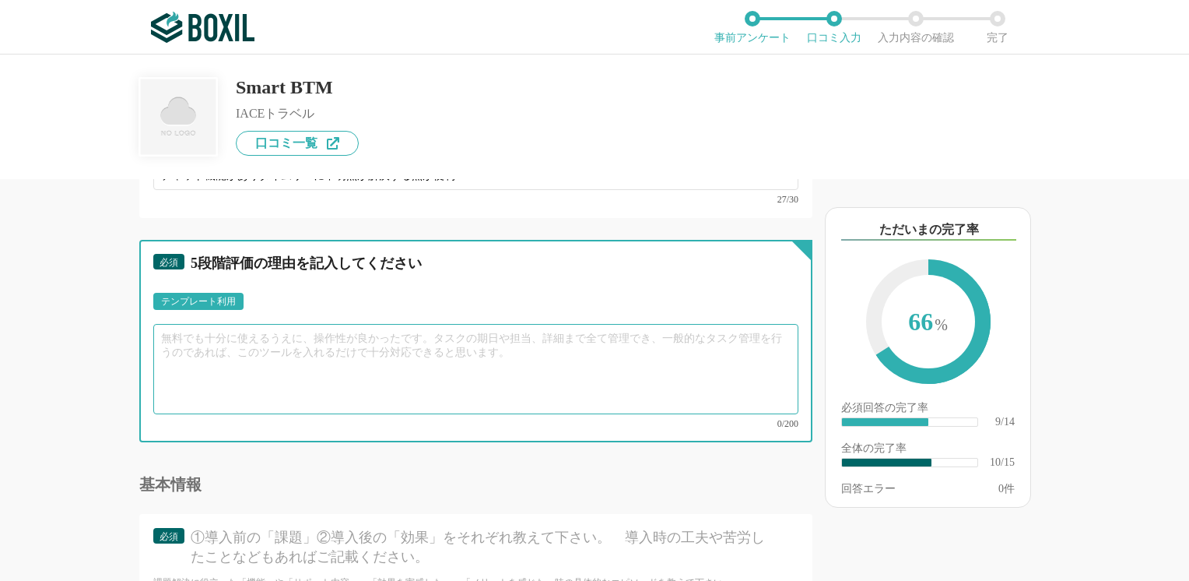
click at [336, 335] on textarea at bounding box center [475, 369] width 645 height 90
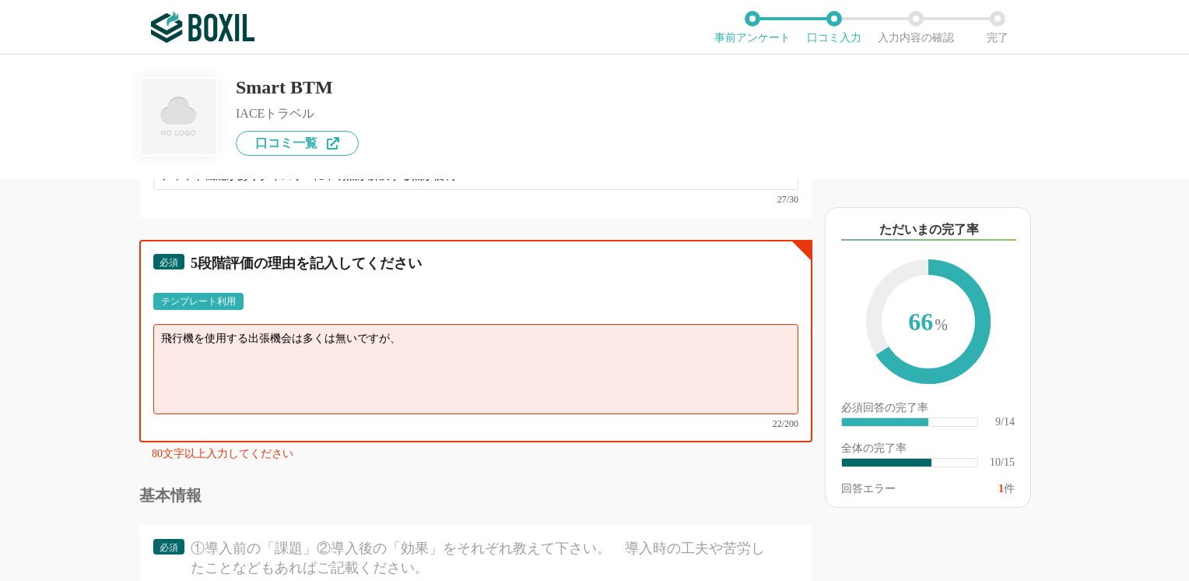
click at [414, 329] on textarea "飛行機を使用する出張機会は多くは無いですが、" at bounding box center [475, 369] width 645 height 90
click at [398, 325] on textarea "飛行機を使用する出張機会は多くは無いですが、年に3回程あり、旅程作成から飛行機予約までの作業が" at bounding box center [475, 369] width 645 height 90
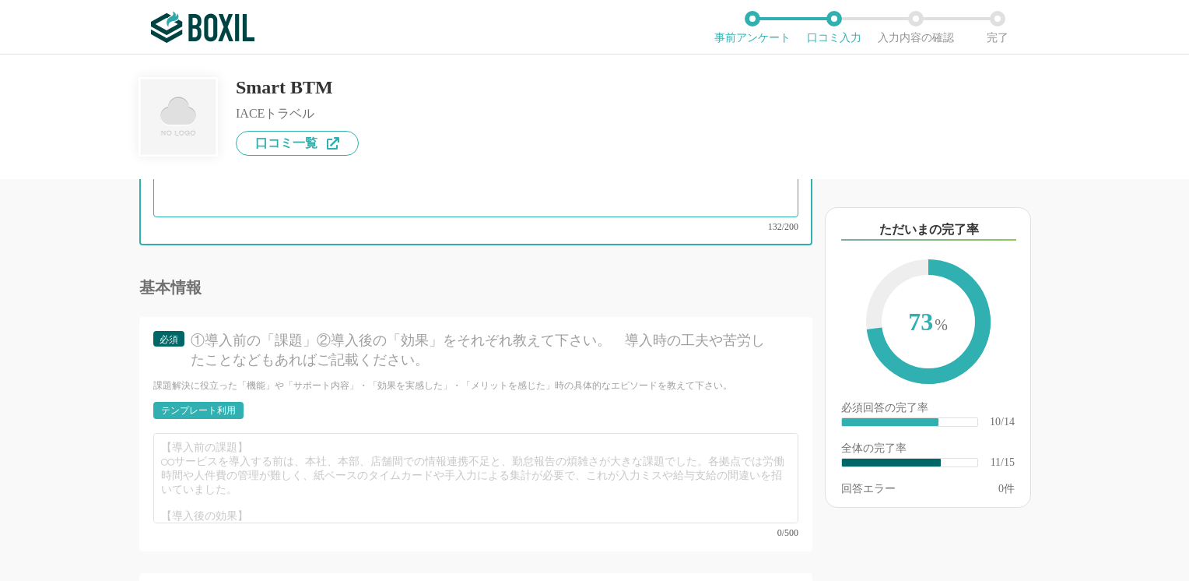
scroll to position [1713, 0]
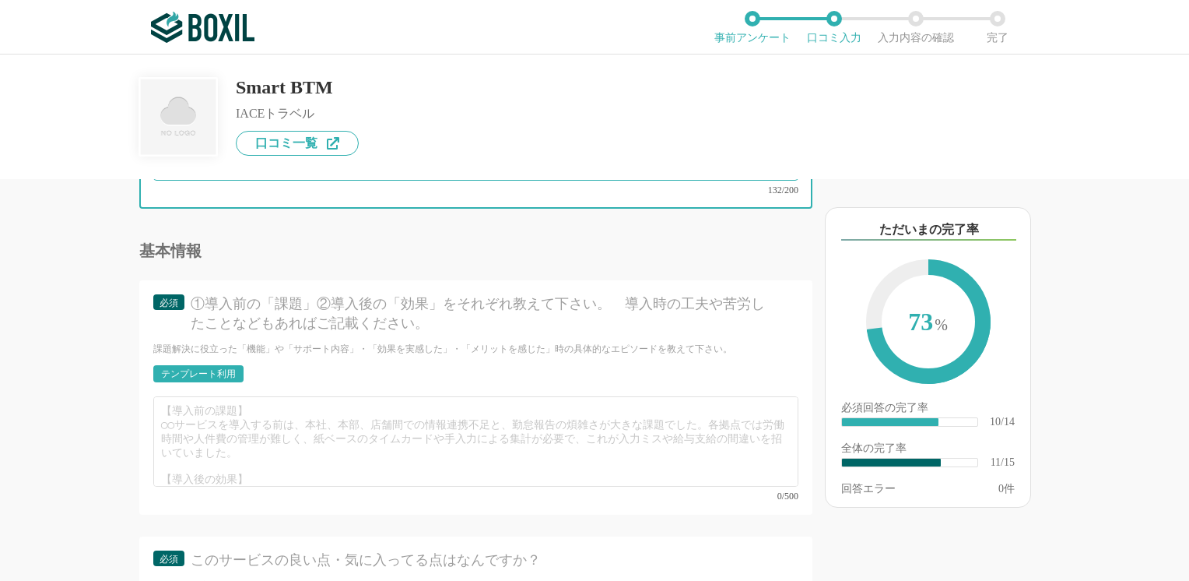
type textarea "飛行機を使用する出張機会は多くは無いですが、旅程作成から飛行機予約までの手続きで手間取ることは無くとてもスムースです。smart BTMを使う機会が年に数回の…"
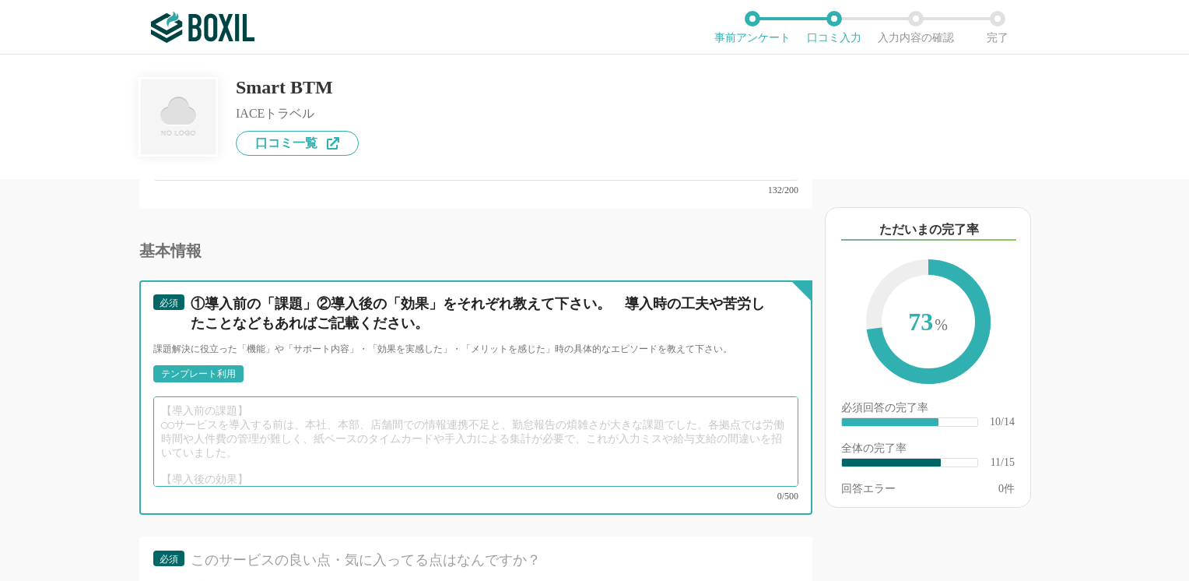
click at [205, 402] on textarea at bounding box center [475, 441] width 645 height 90
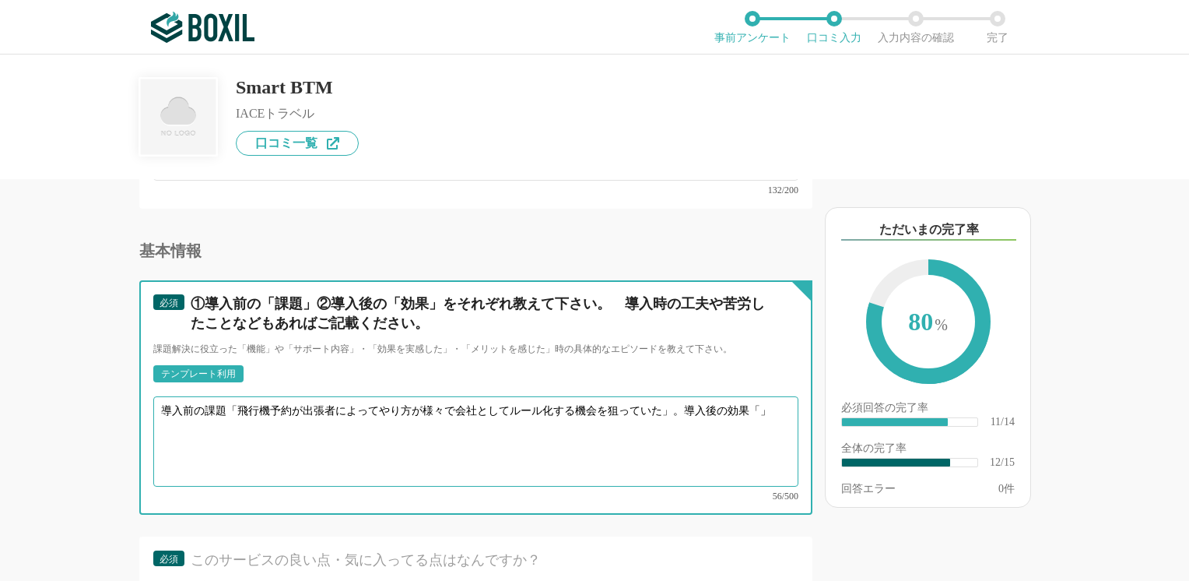
drag, startPoint x: 441, startPoint y: 395, endPoint x: 458, endPoint y: 401, distance: 18.7
click at [445, 396] on textarea "導入前の課題「飛行機予約が出張者によってやり方が様々で会社としてルール化する機会を狙っていた」。導入後の効果「」" at bounding box center [475, 441] width 645 height 90
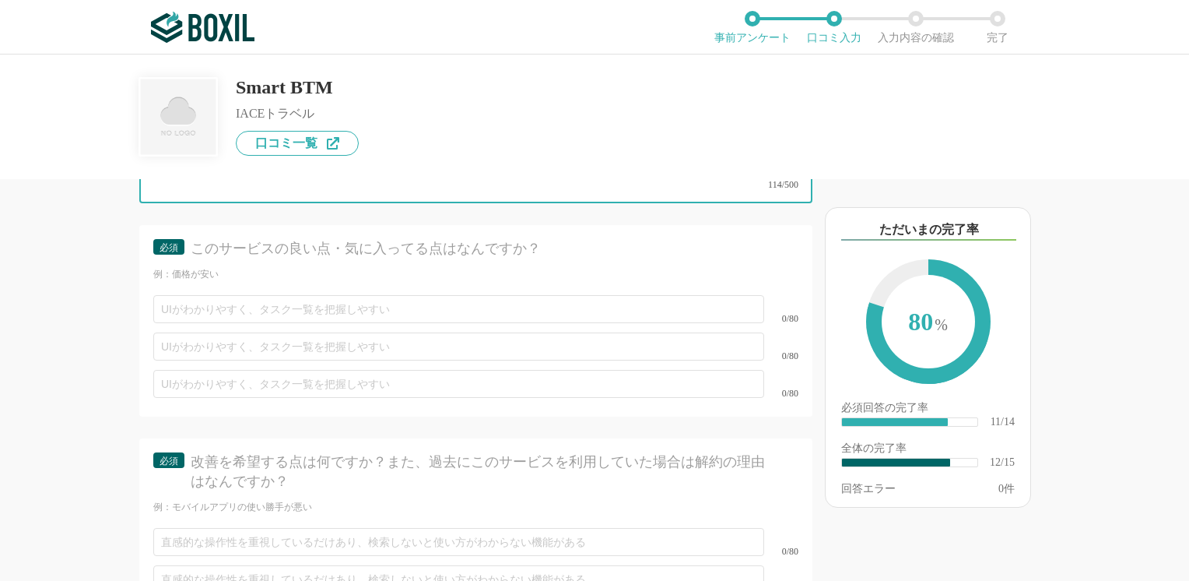
scroll to position [1946, 0]
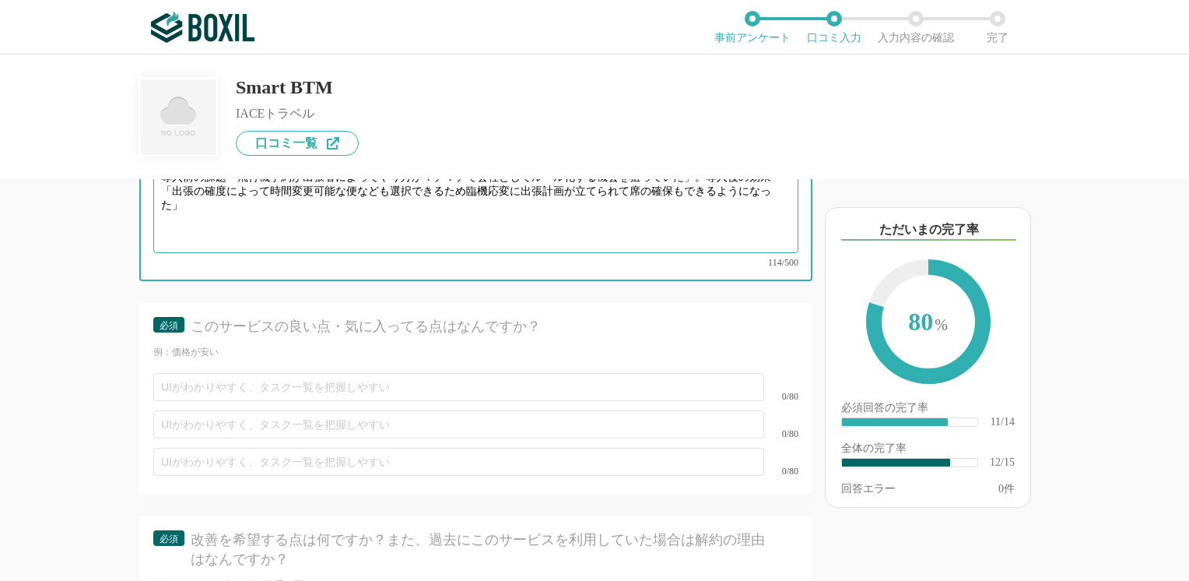
type textarea "導入前の課題「飛行機予約が出張者によってやり方がマチマチで会社としてルール化する機会を狙っていた」。導入後の効果「出張の確度によって時間変更可能な便なども選択…"
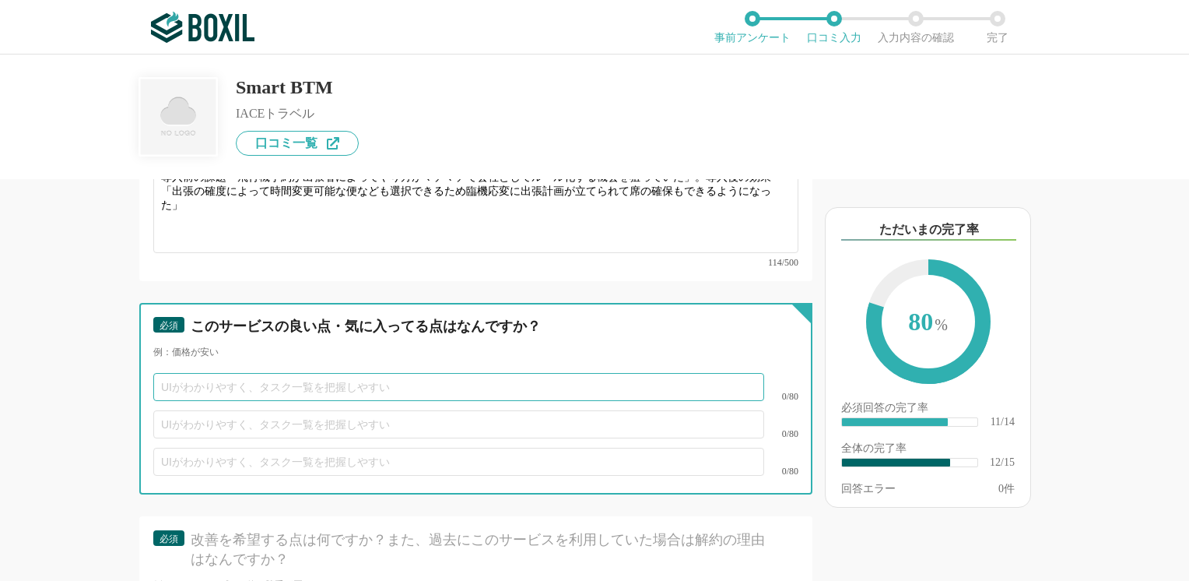
click at [332, 373] on input "text" at bounding box center [458, 387] width 611 height 28
type input "ｔ"
type input "手順通りに進めさえすれば誰でも使える"
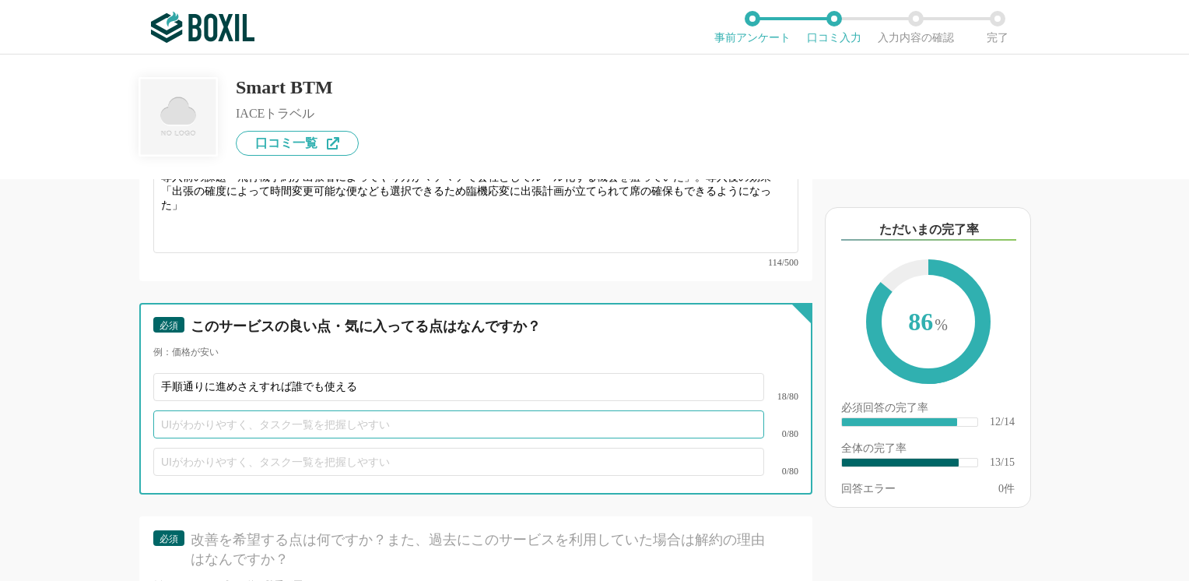
click at [314, 410] on input "text" at bounding box center [458, 424] width 611 height 28
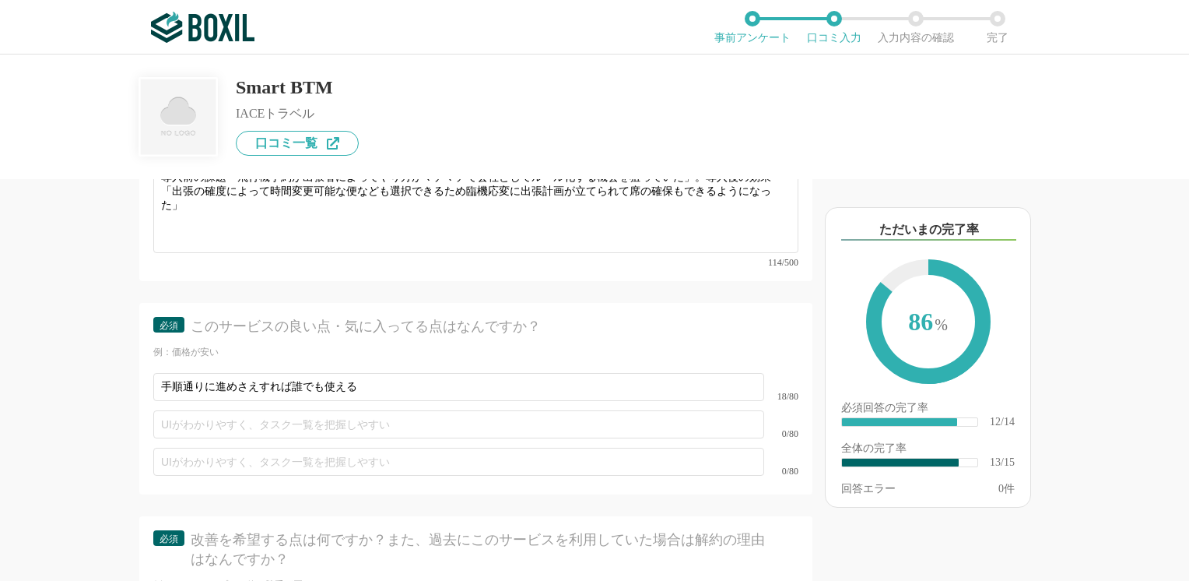
click at [78, 444] on div "他のサービス・ツールと連携していますか？ ※複数選択可 例：Slack、Salesforce 選択したサービス 未選択 Smart BTM 必須 使いやすさ（…" at bounding box center [423, 380] width 778 height 402
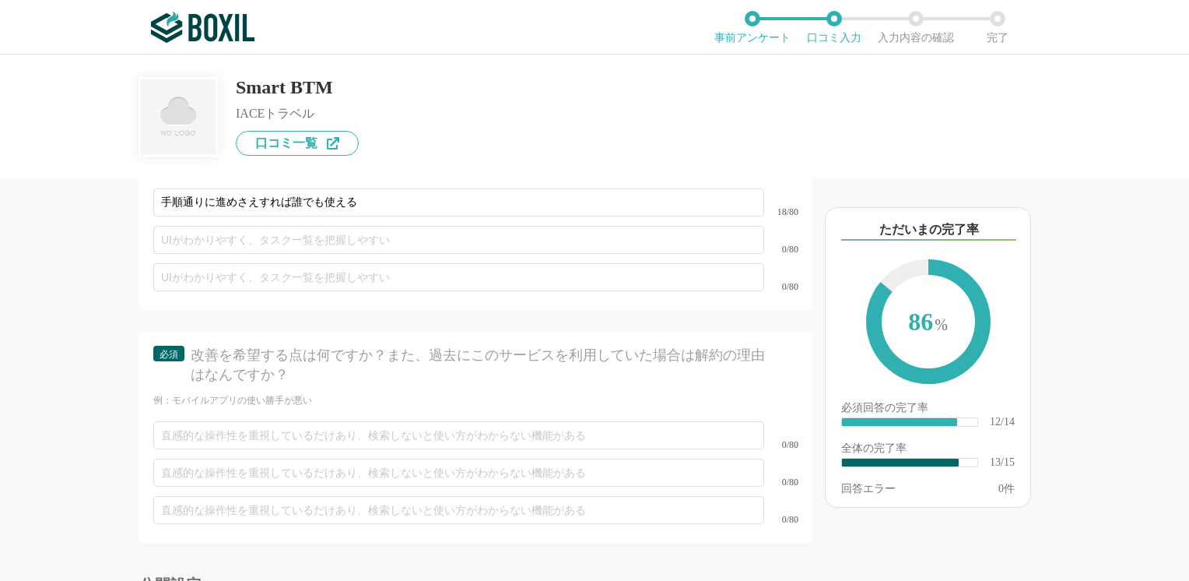
scroll to position [2180, 0]
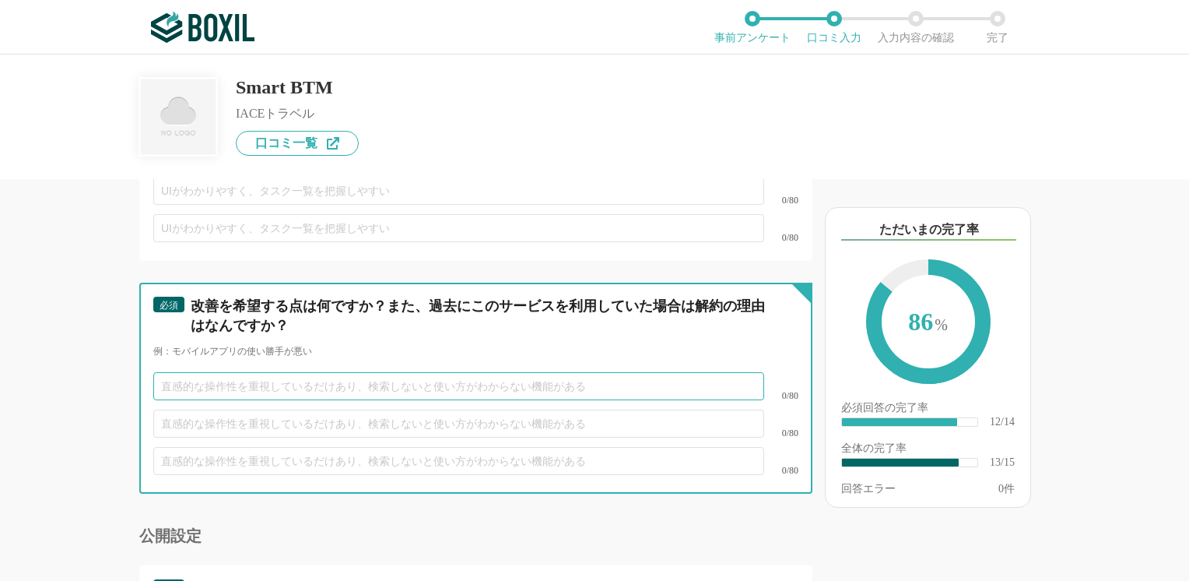
click at [221, 372] on input "text" at bounding box center [458, 386] width 611 height 28
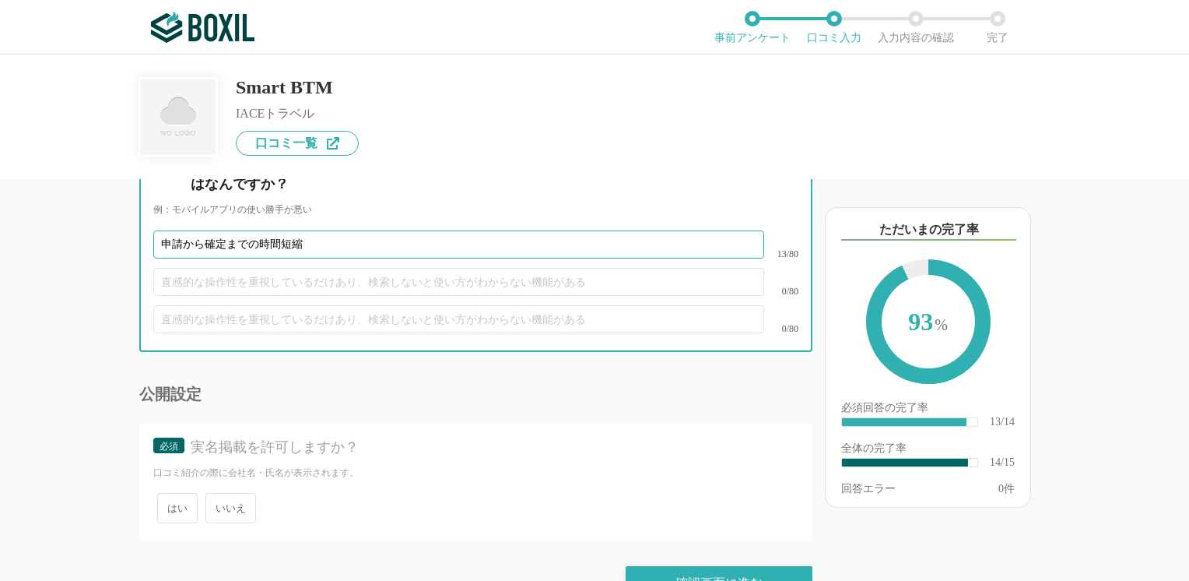
scroll to position [2332, 0]
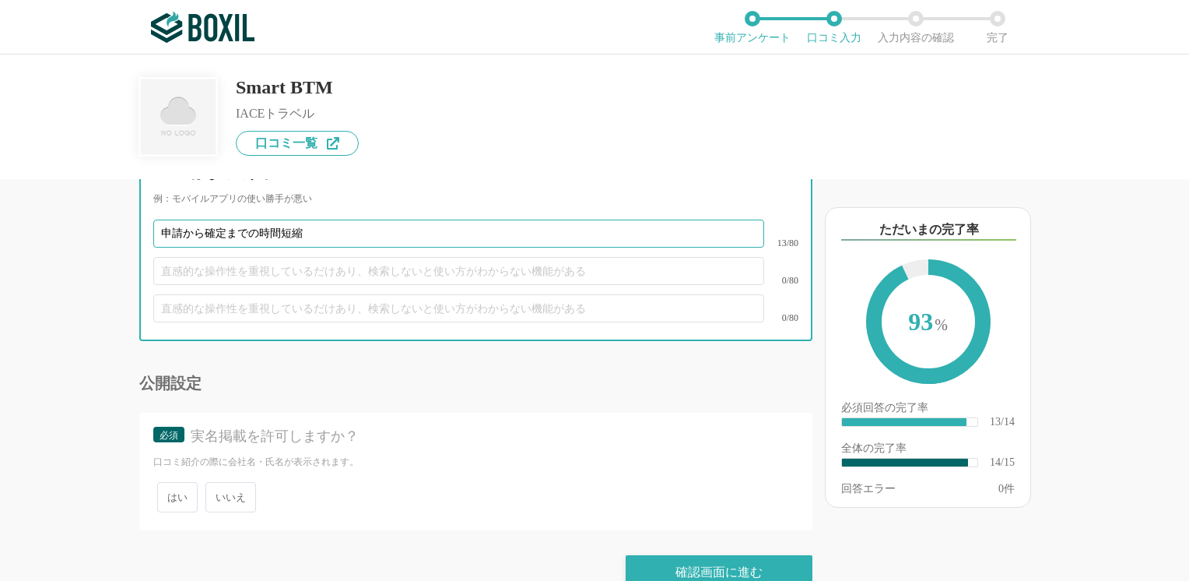
type input "申請から確定までの時間短縮"
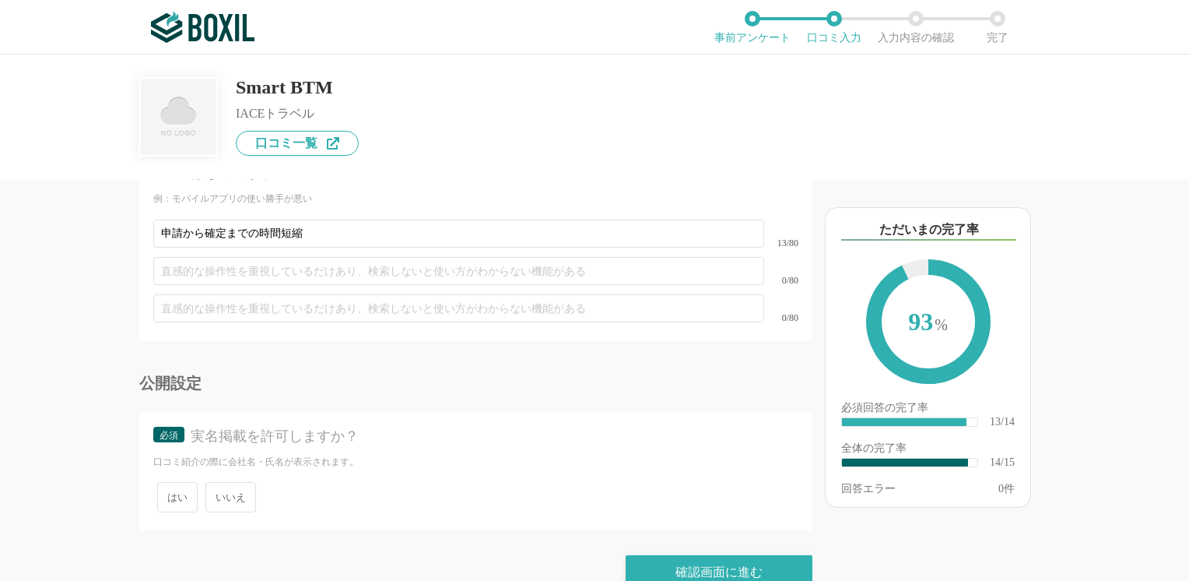
click at [237, 482] on span "いいえ" at bounding box center [231, 497] width 51 height 30
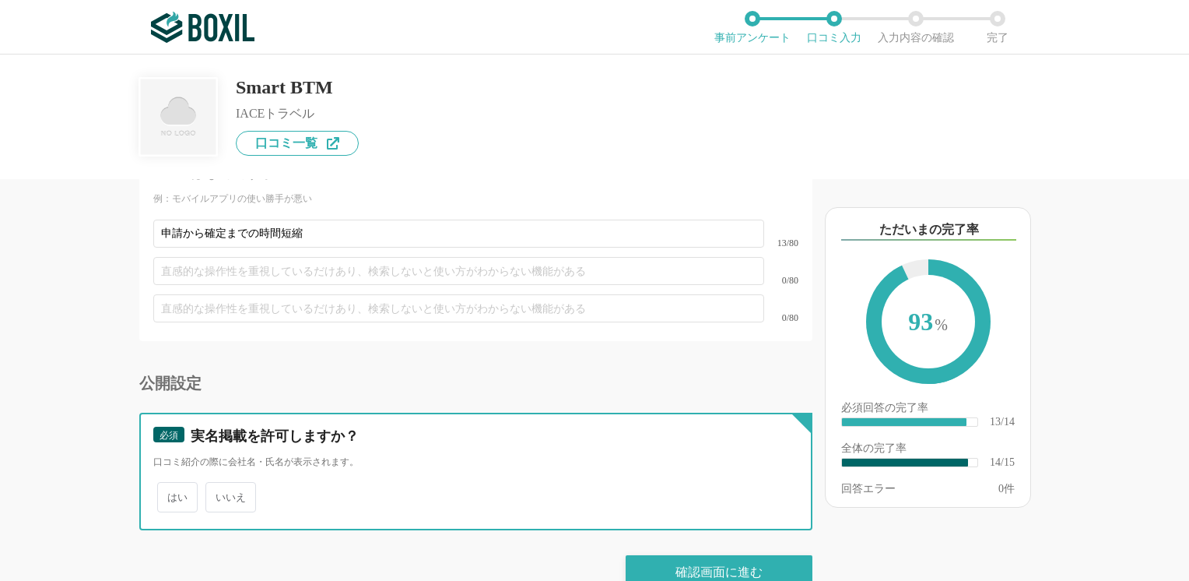
click at [220, 484] on input "いいえ" at bounding box center [214, 489] width 10 height 10
radio input "true"
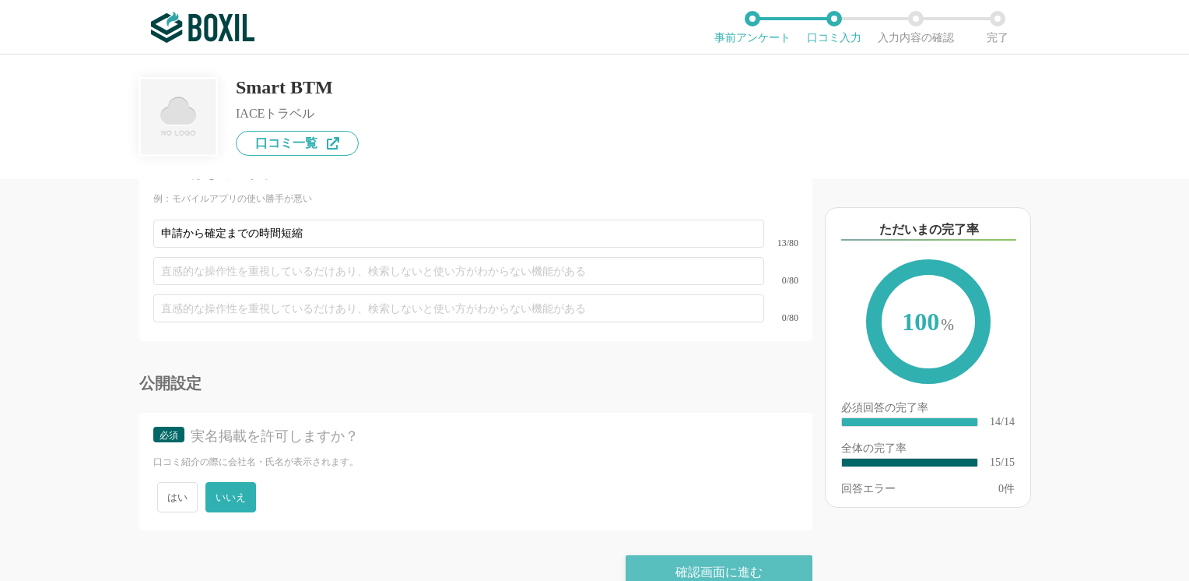
click at [704, 555] on div "確認画面に進む" at bounding box center [719, 572] width 187 height 34
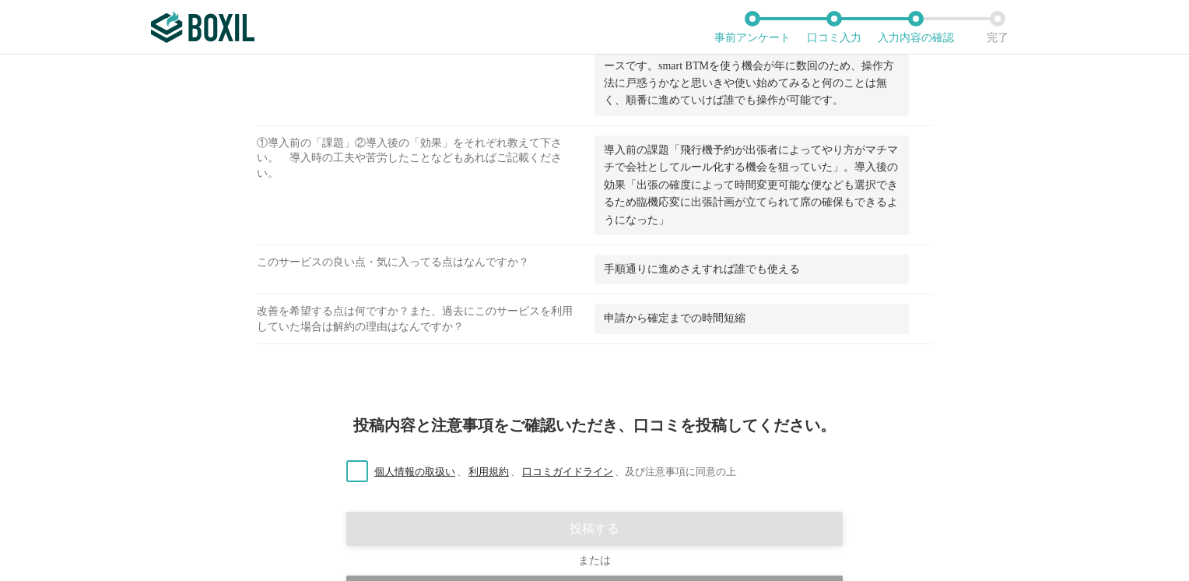
scroll to position [1098, 0]
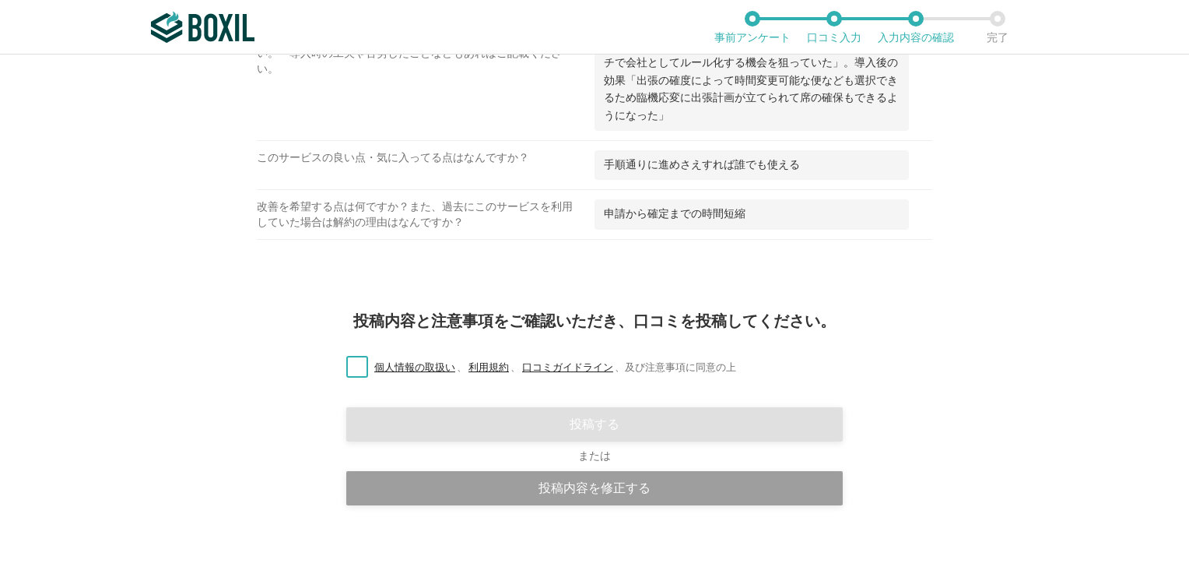
click at [358, 363] on label "個人情報の取扱い 、 利用規約 、 口コミガイドライン 、 及び注意事項に同意の上" at bounding box center [535, 368] width 402 height 16
click at [0, 0] on input "個人情報の取扱い 、 利用規約 、 口コミガイドライン 、 及び注意事項に同意の上" at bounding box center [0, 0] width 0 height 0
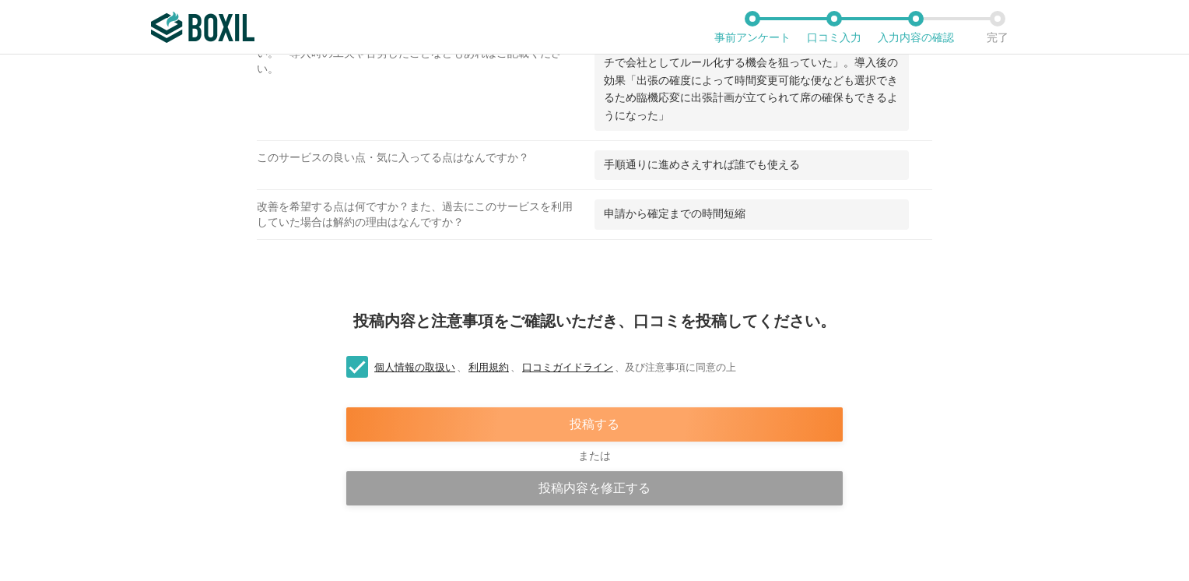
click at [621, 431] on div "投稿する" at bounding box center [594, 424] width 497 height 34
